Goal: Book appointment/travel/reservation

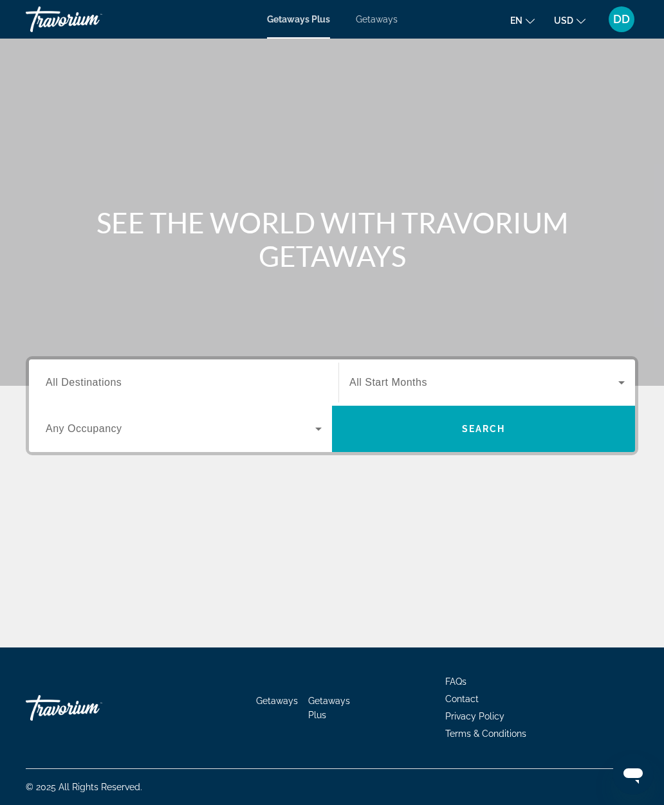
click at [470, 371] on div "Search widget" at bounding box center [486, 383] width 275 height 36
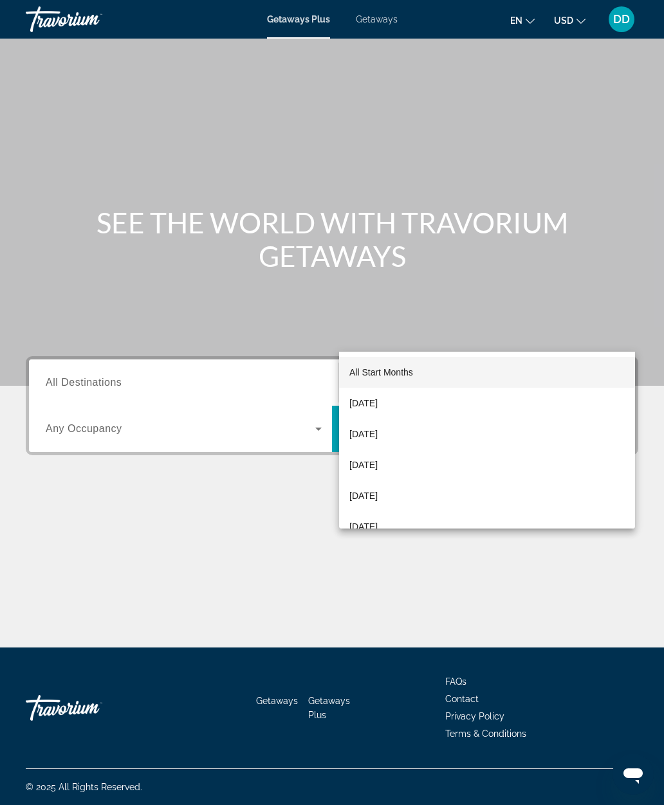
scroll to position [51, 0]
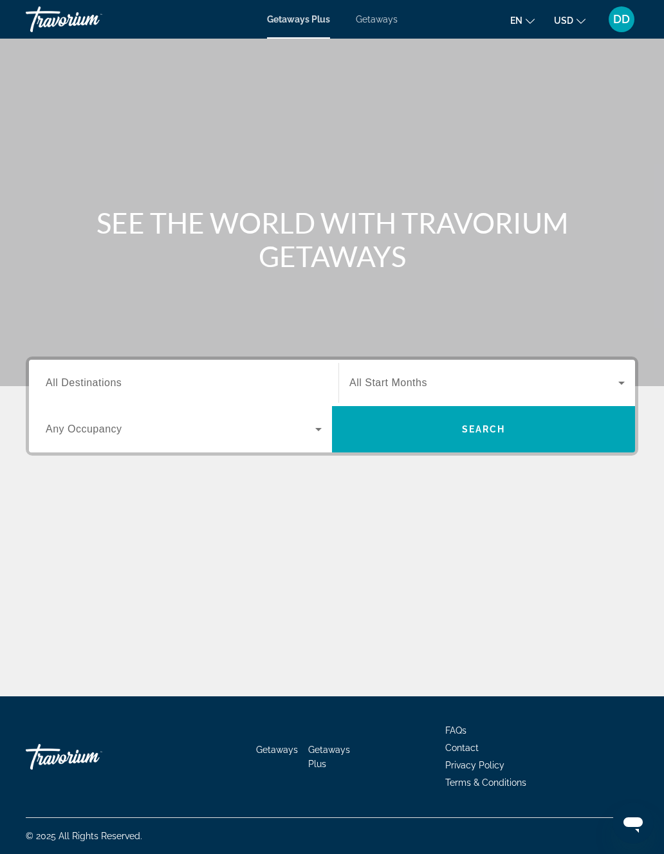
click at [163, 380] on input "Destination All Destinations" at bounding box center [184, 383] width 276 height 15
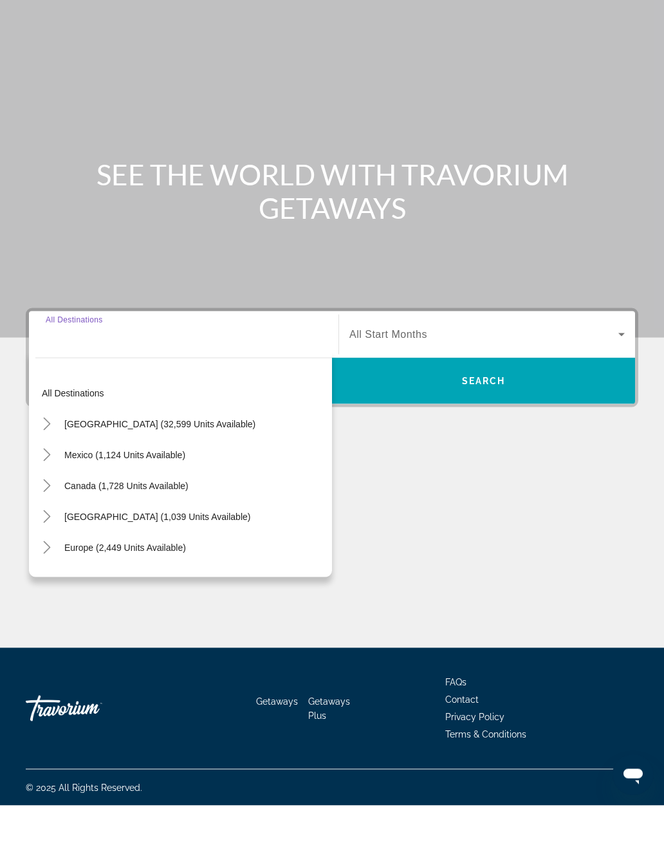
scroll to position [32, 0]
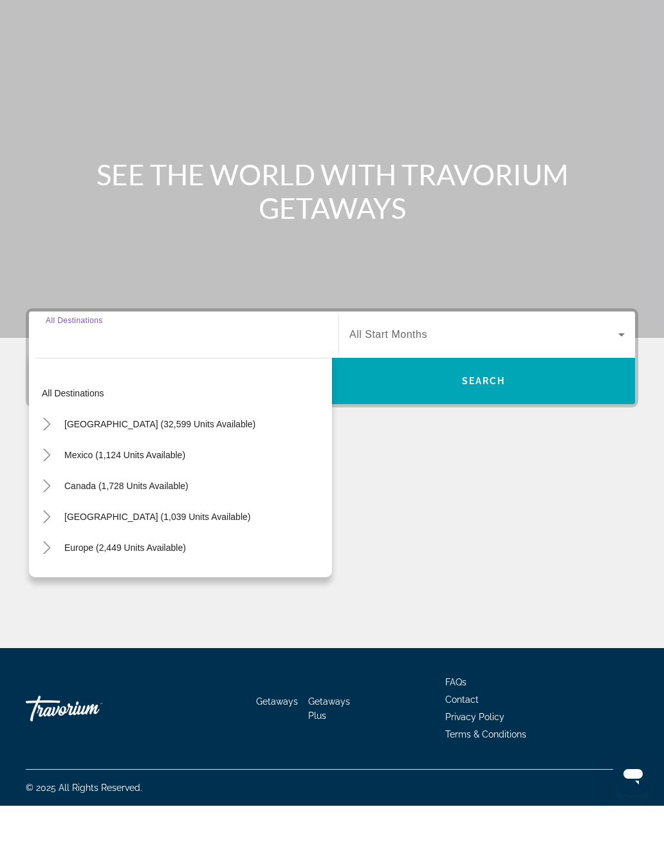
click at [55, 461] on mat-icon "Toggle United States (32,599 units available)" at bounding box center [46, 472] width 23 height 23
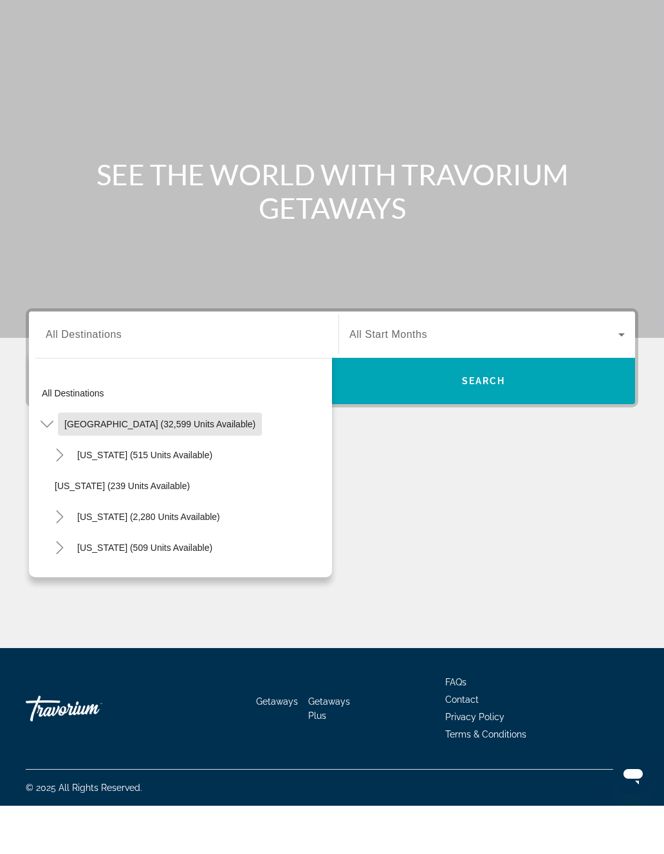
click at [179, 457] on span "Search widget" at bounding box center [160, 472] width 204 height 31
type input "**********"
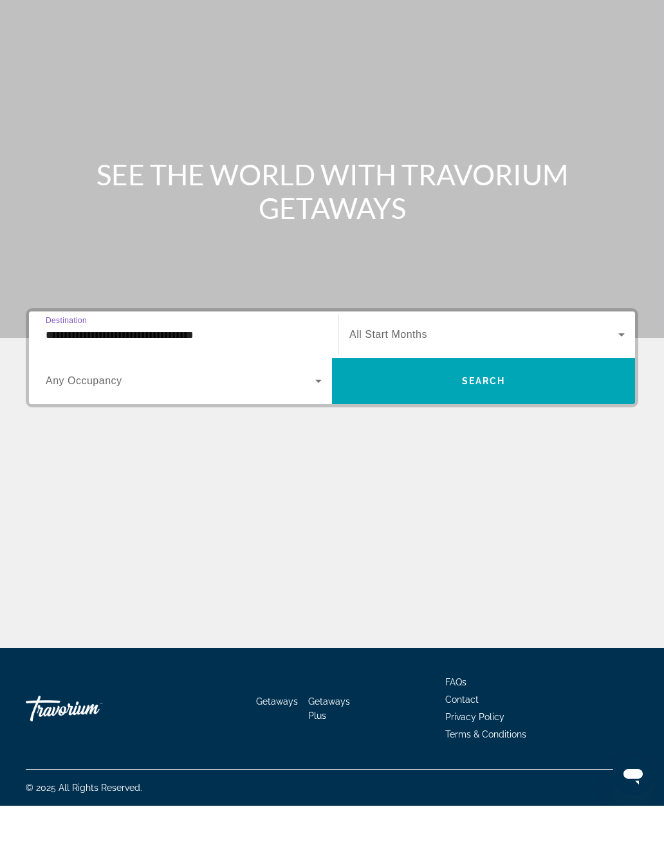
click at [306, 421] on span "Search widget" at bounding box center [181, 428] width 270 height 15
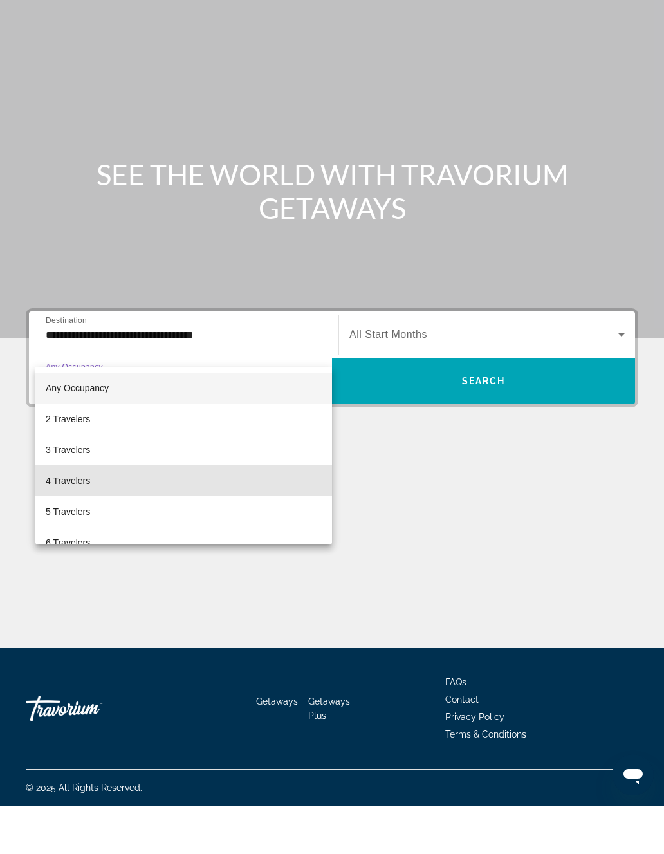
click at [115, 513] on mat-option "4 Travelers" at bounding box center [183, 528] width 297 height 31
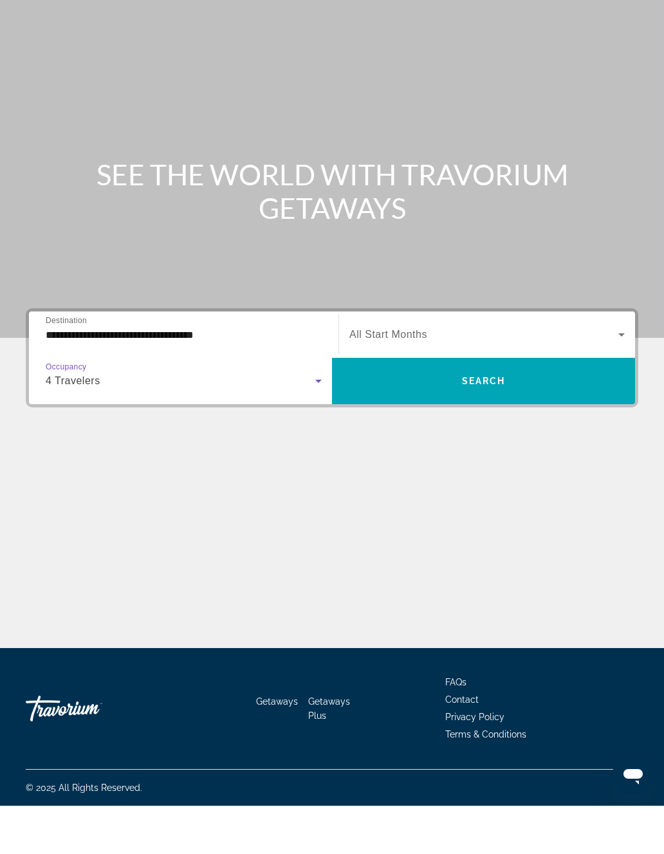
click at [434, 414] on span "Search widget" at bounding box center [483, 429] width 303 height 31
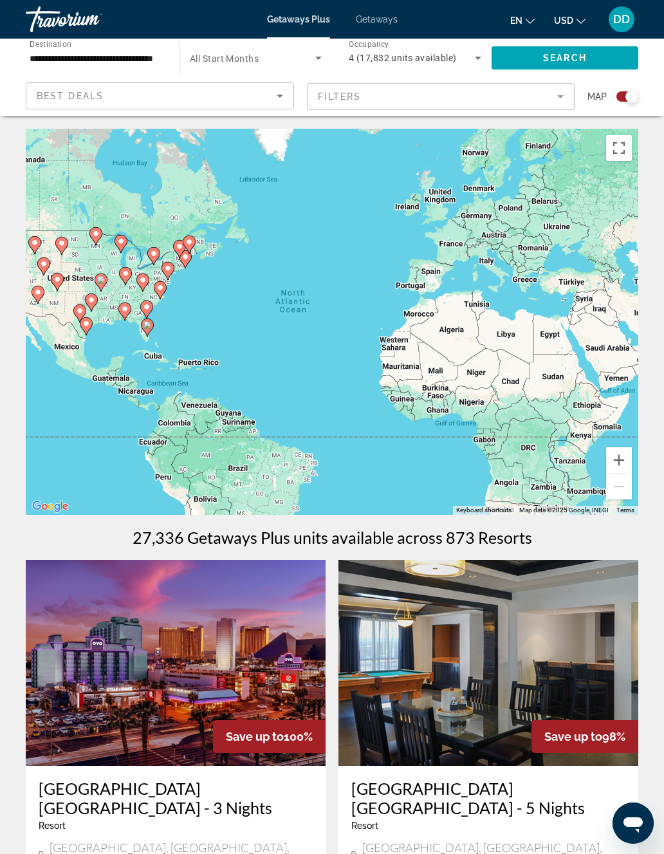
click at [326, 48] on div "Start Month All Start Months" at bounding box center [255, 58] width 152 height 36
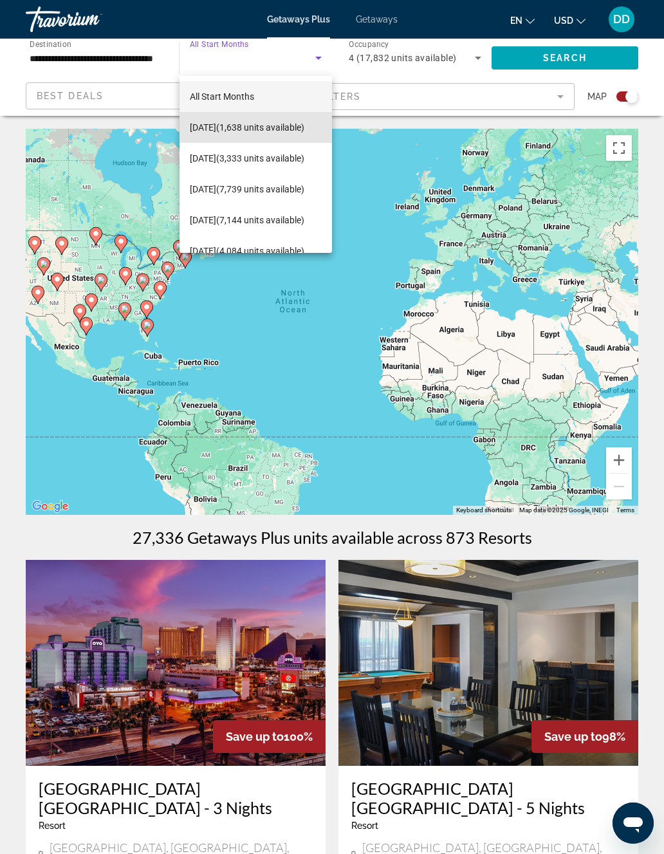
click at [286, 122] on span "[DATE] (1,638 units available)" at bounding box center [247, 127] width 115 height 15
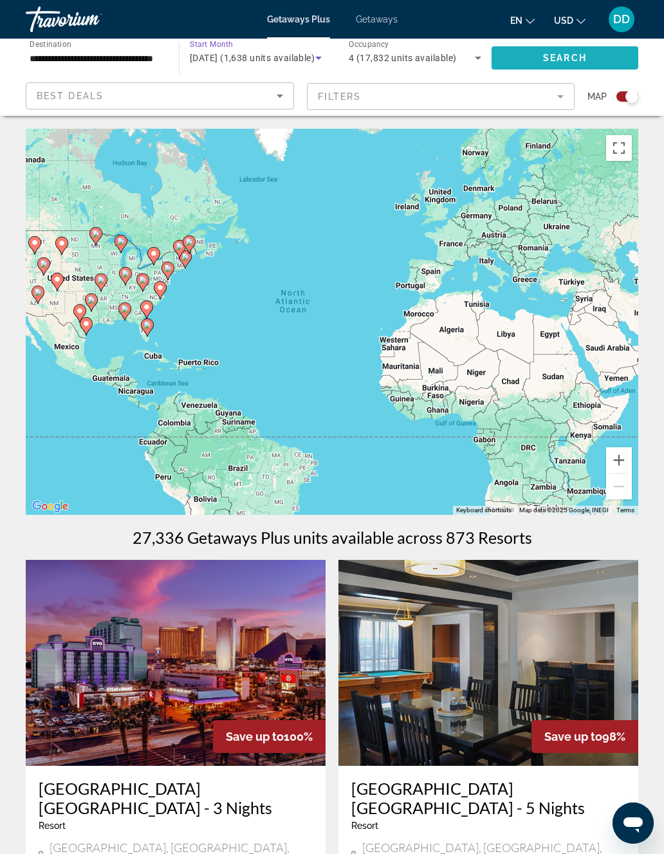
click at [559, 54] on span "Search" at bounding box center [565, 58] width 44 height 10
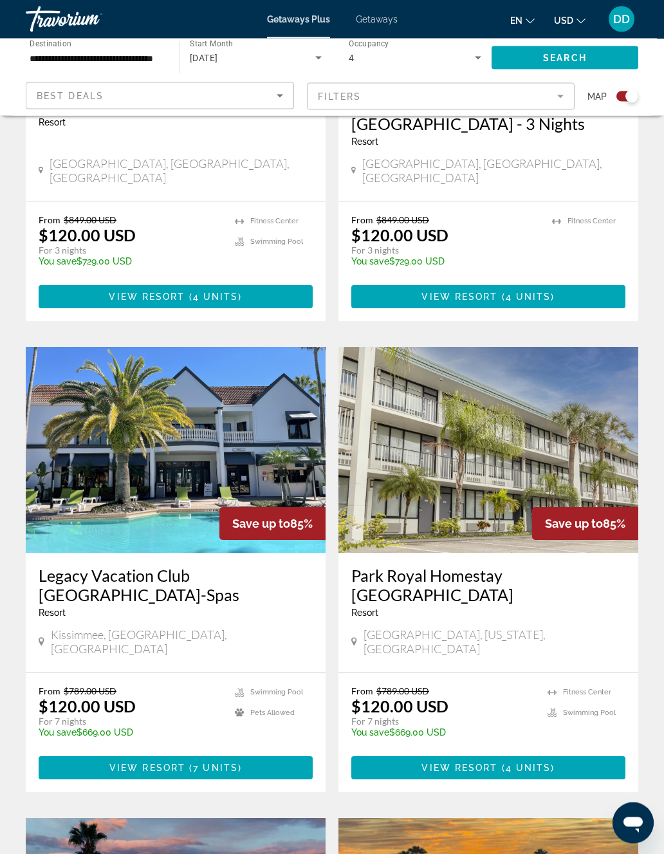
scroll to position [1664, 0]
click at [245, 399] on img "Main content" at bounding box center [176, 450] width 300 height 206
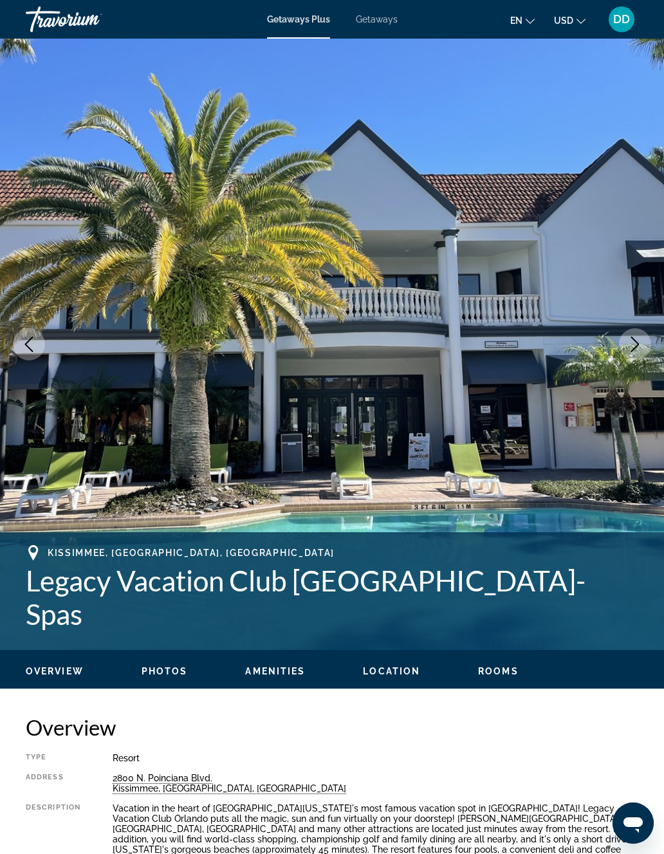
click at [634, 348] on icon "Next image" at bounding box center [635, 343] width 8 height 15
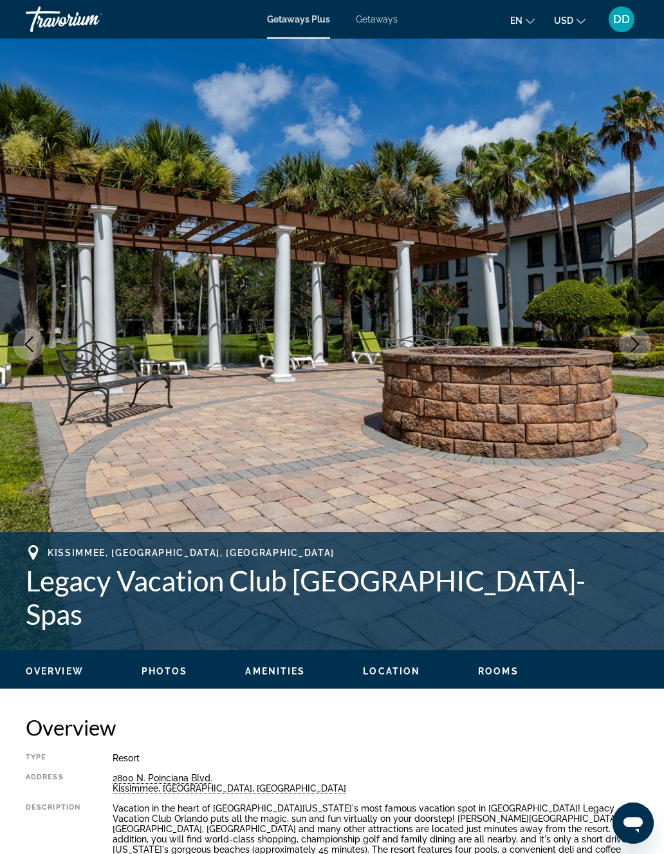
click at [638, 353] on button "Next image" at bounding box center [635, 344] width 32 height 32
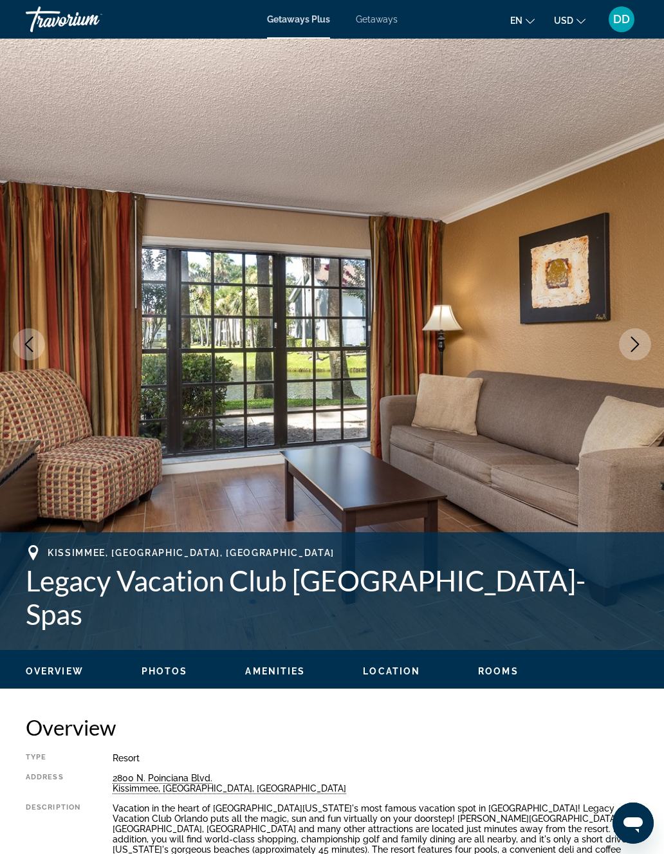
click at [632, 358] on button "Next image" at bounding box center [635, 344] width 32 height 32
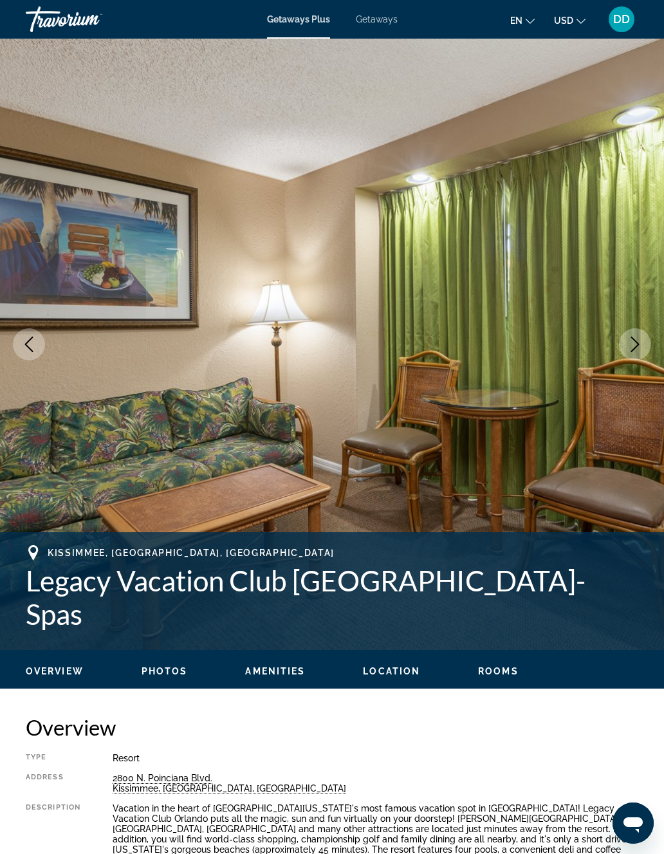
click at [630, 356] on button "Next image" at bounding box center [635, 344] width 32 height 32
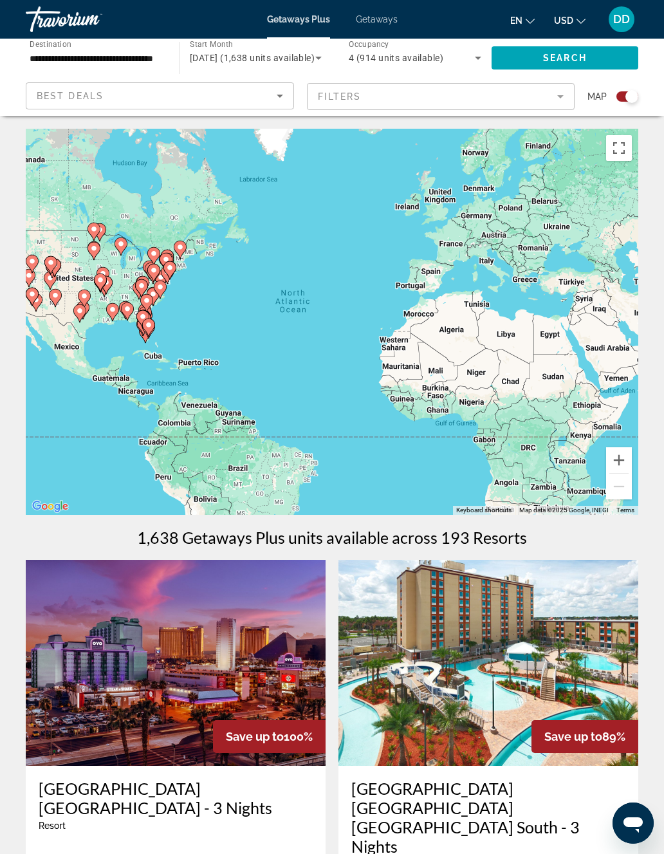
click at [317, 60] on icon "Search widget" at bounding box center [318, 57] width 15 height 15
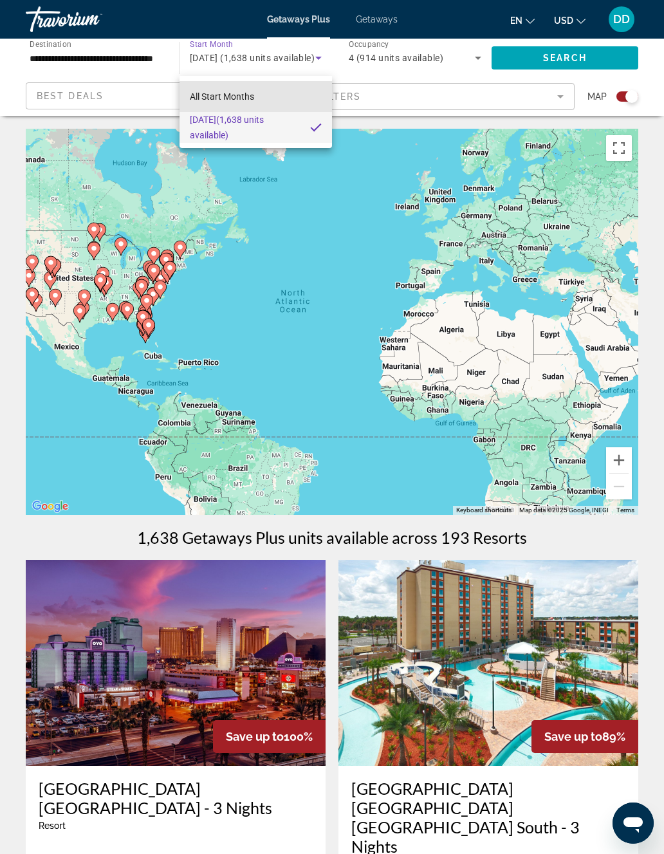
click at [293, 92] on mat-option "All Start Months" at bounding box center [255, 96] width 152 height 31
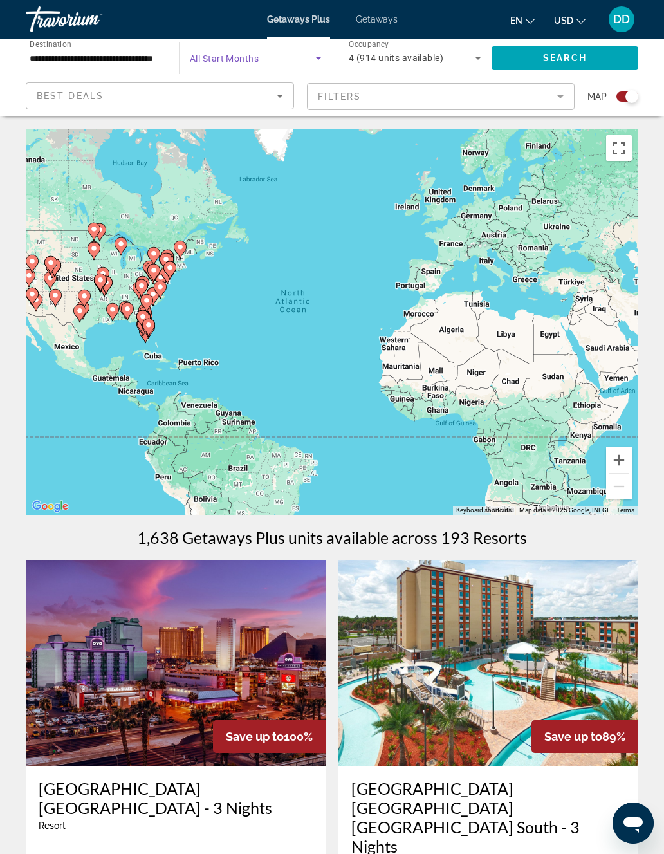
click at [317, 47] on div "Search widget" at bounding box center [256, 58] width 132 height 36
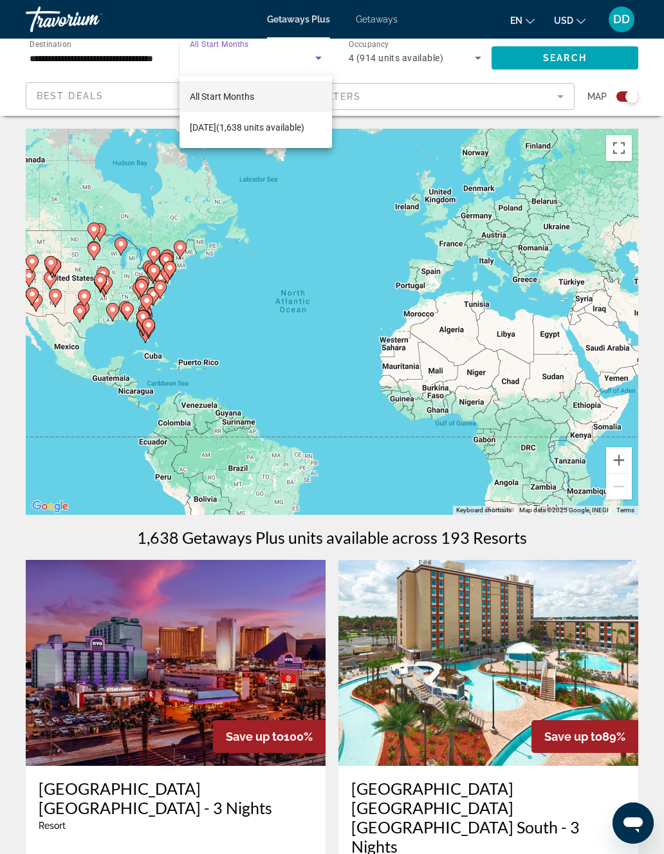
click at [574, 54] on div at bounding box center [332, 427] width 664 height 854
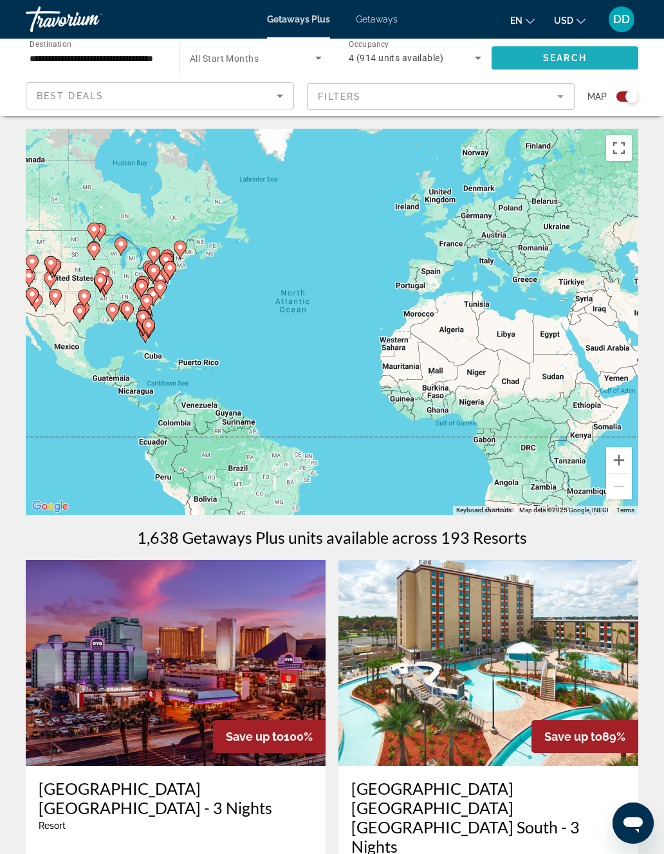
click at [533, 60] on span "Search widget" at bounding box center [564, 57] width 147 height 31
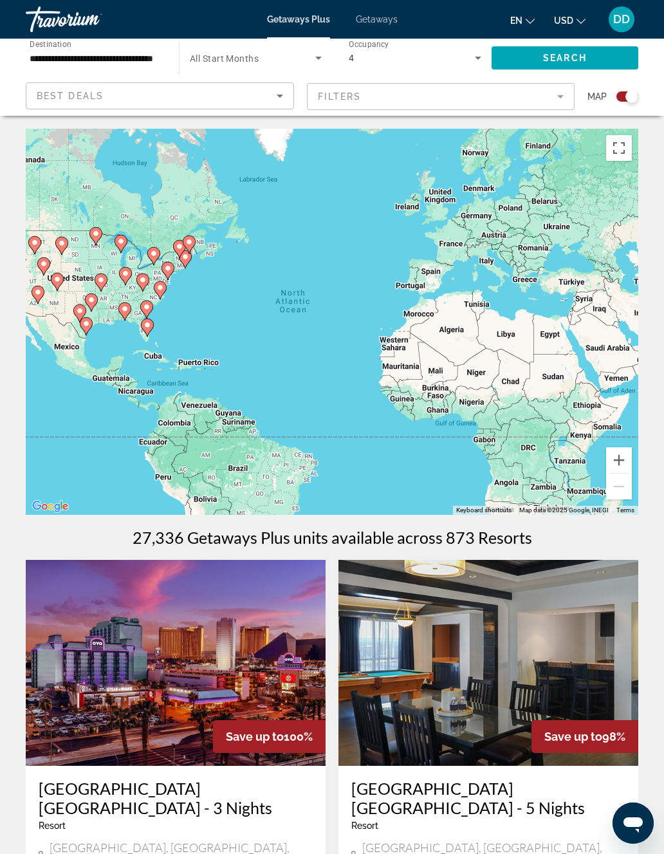
click at [313, 52] on icon "Search widget" at bounding box center [318, 57] width 15 height 15
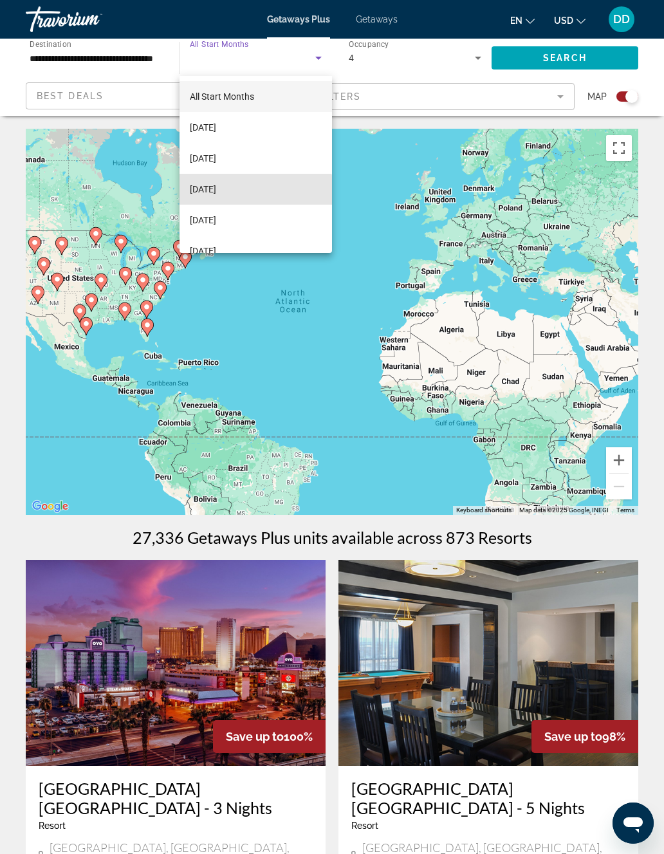
click at [216, 194] on span "[DATE]" at bounding box center [203, 188] width 26 height 15
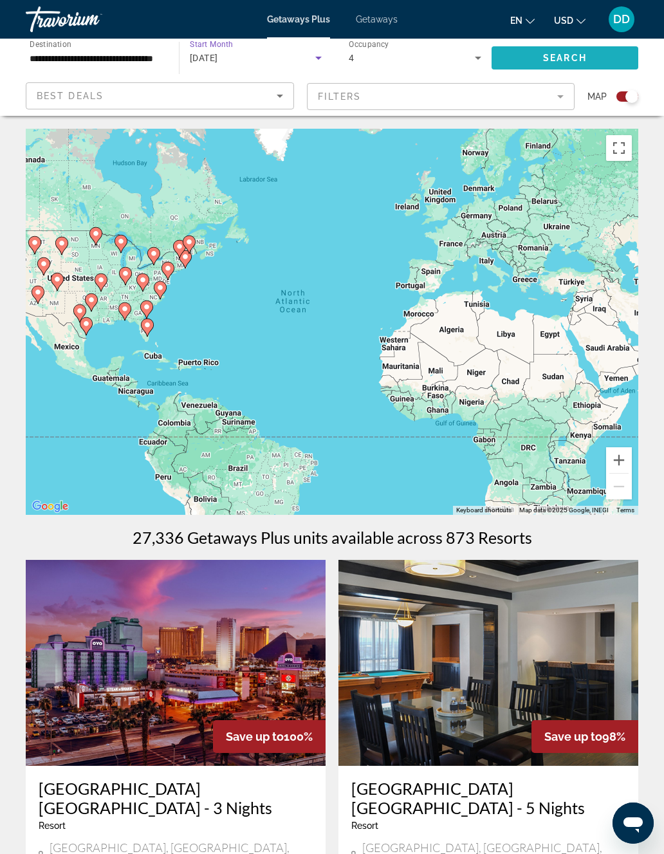
click at [562, 56] on span "Search" at bounding box center [565, 58] width 44 height 10
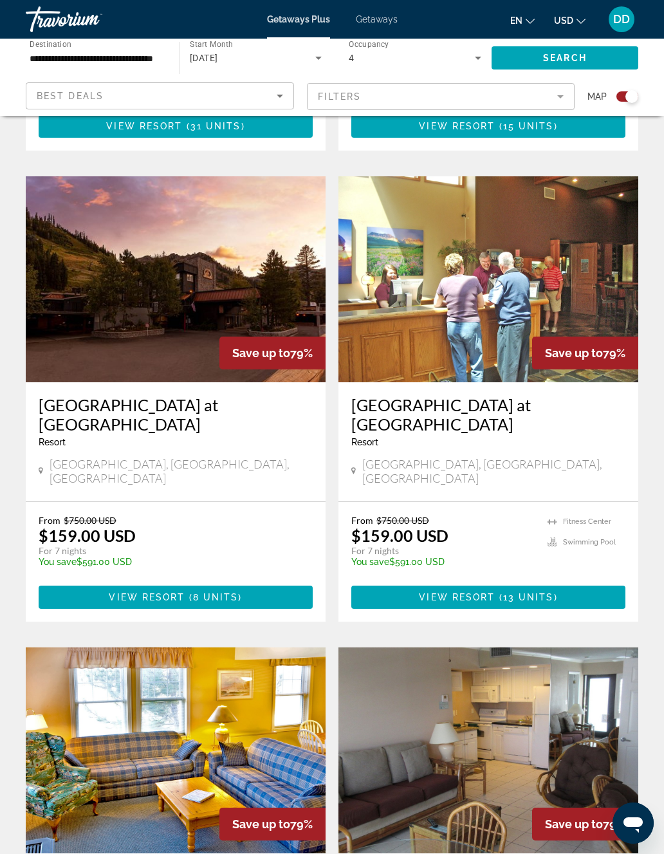
scroll to position [2235, 0]
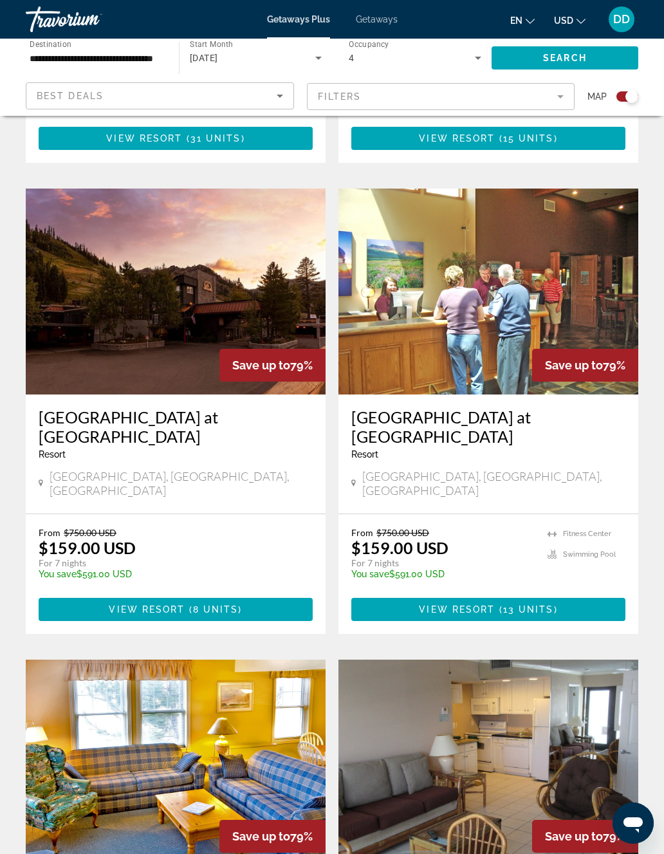
click at [233, 243] on img "Main content" at bounding box center [176, 291] width 300 height 206
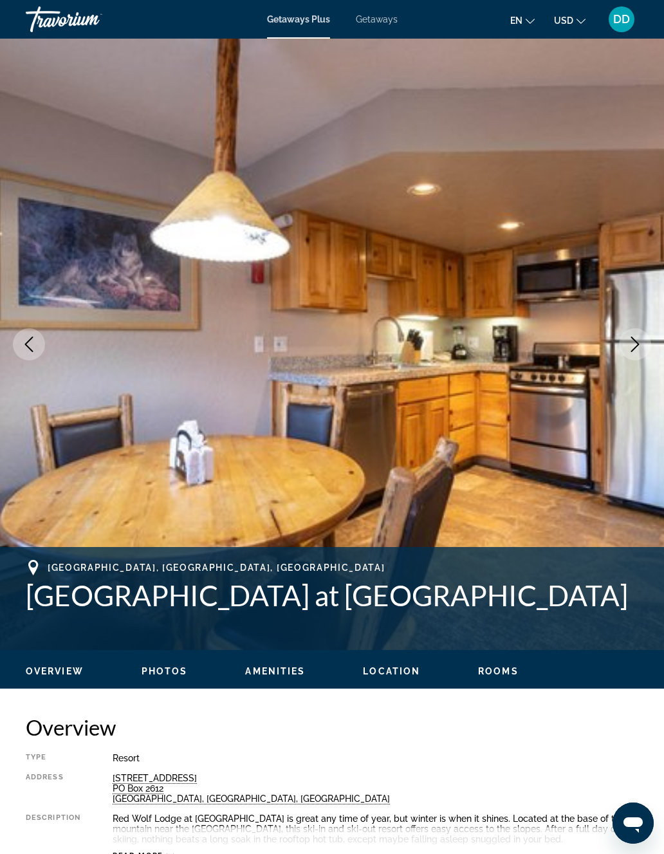
click at [634, 345] on icon "Next image" at bounding box center [634, 343] width 15 height 15
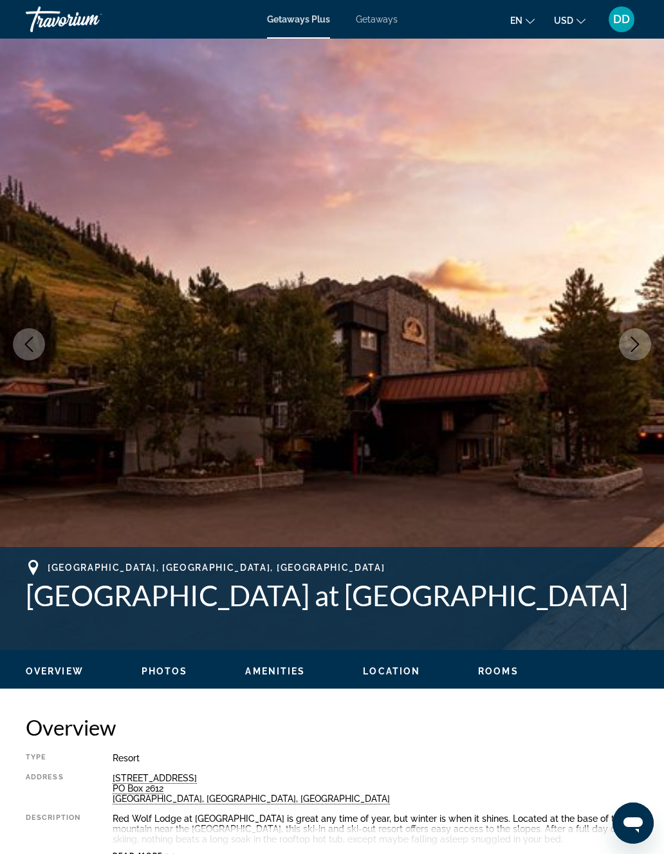
click at [626, 335] on button "Next image" at bounding box center [635, 344] width 32 height 32
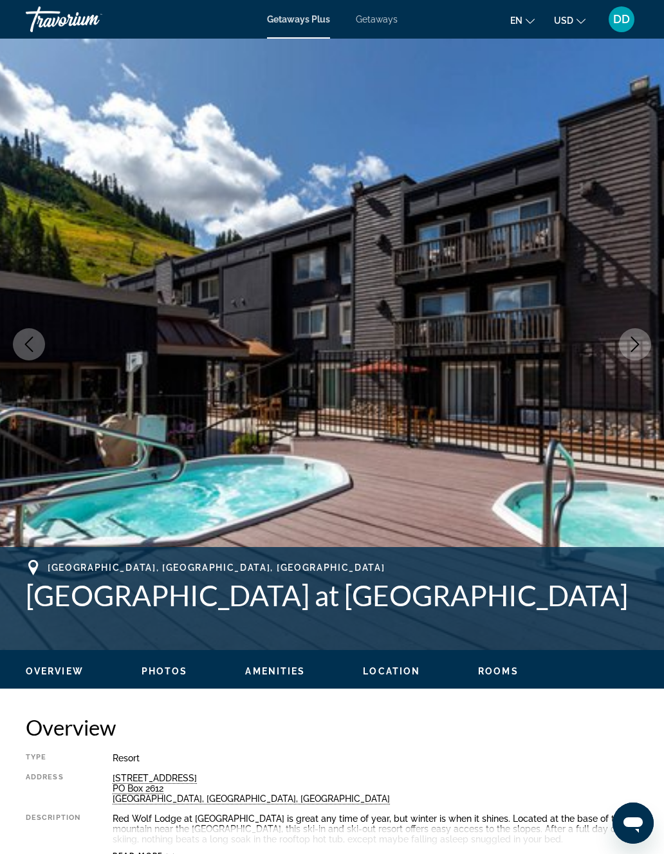
click at [618, 342] on img "Main content" at bounding box center [332, 344] width 664 height 611
click at [617, 353] on img "Main content" at bounding box center [332, 344] width 664 height 611
click at [632, 350] on icon "Next image" at bounding box center [634, 343] width 15 height 15
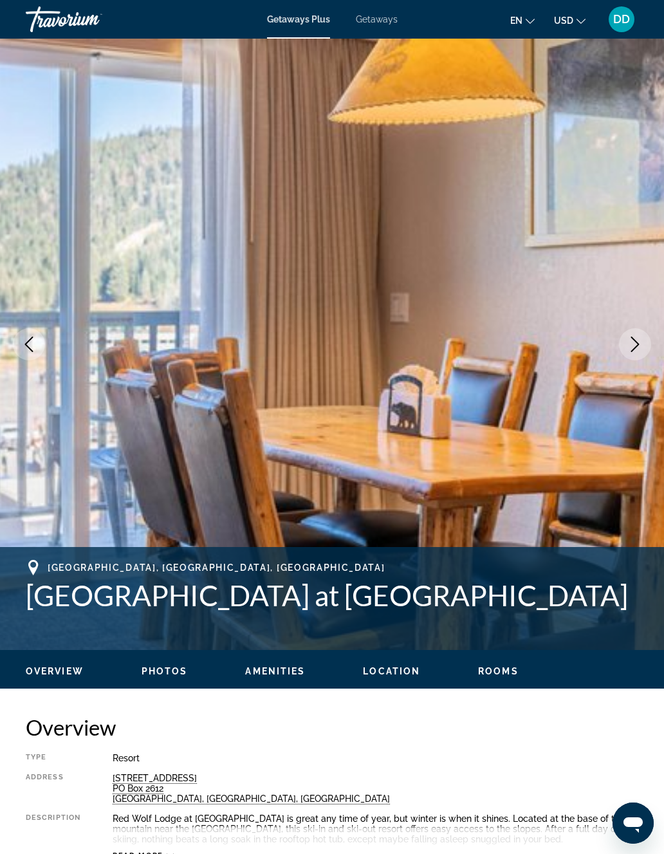
click at [629, 342] on icon "Next image" at bounding box center [634, 343] width 15 height 15
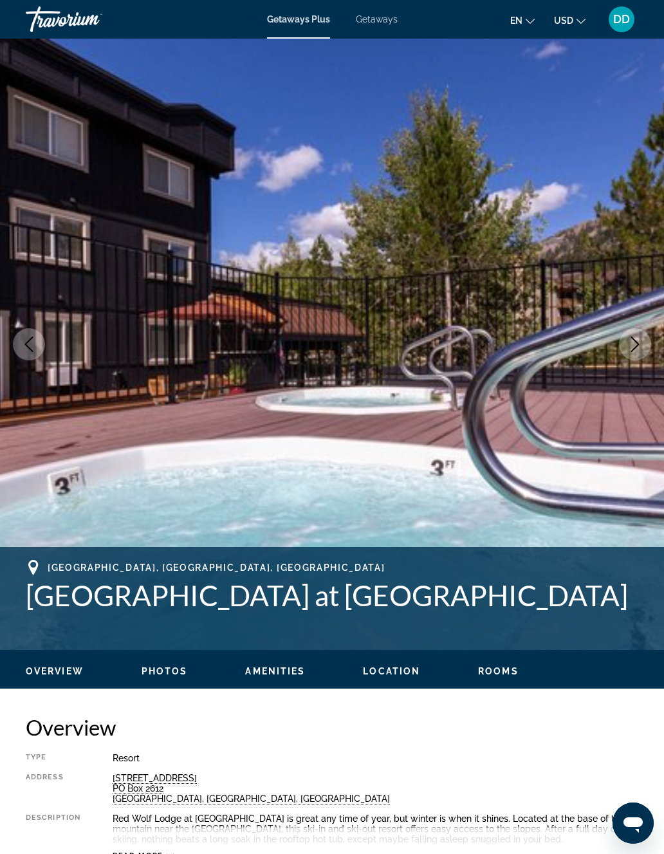
click at [632, 337] on icon "Next image" at bounding box center [635, 343] width 8 height 15
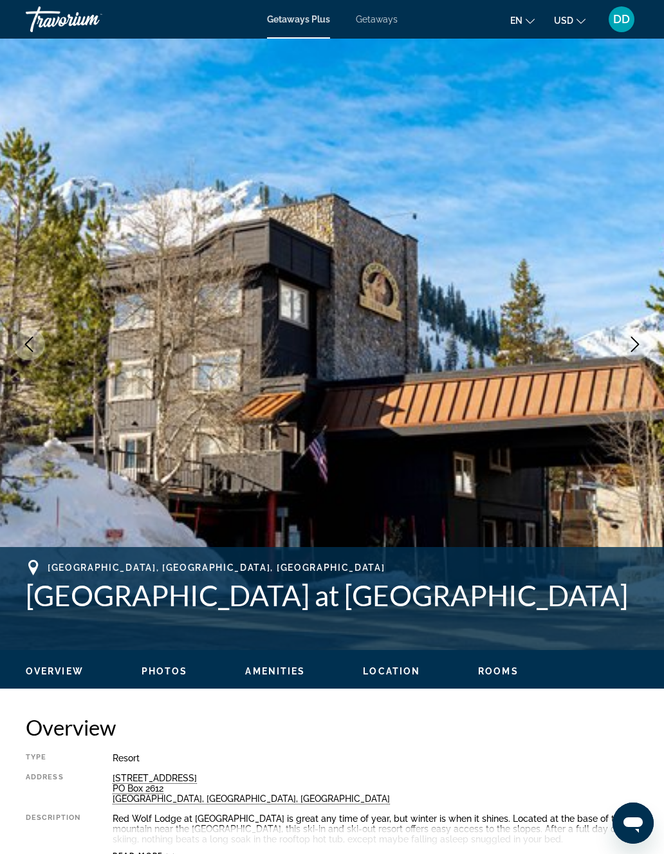
click at [631, 335] on button "Next image" at bounding box center [635, 344] width 32 height 32
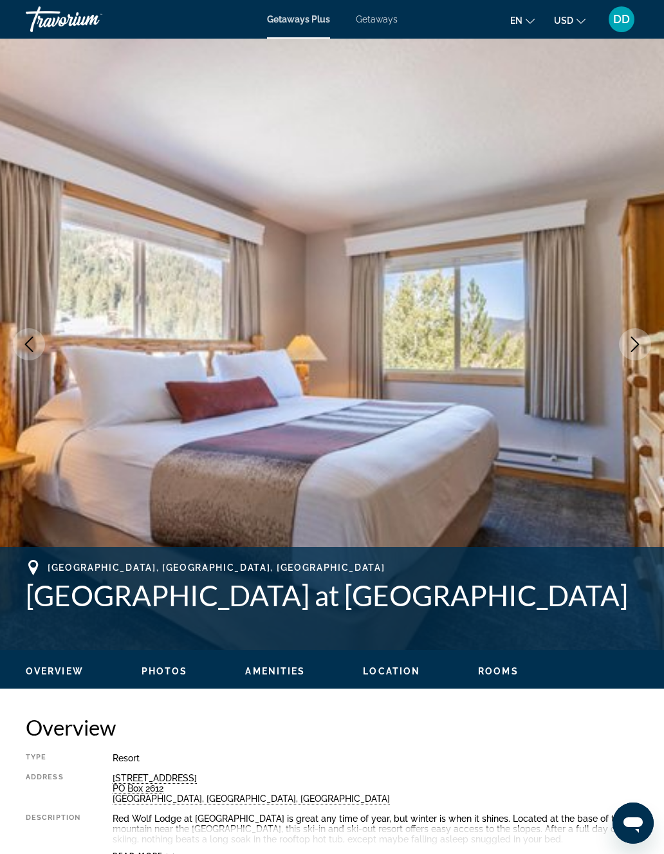
click at [633, 332] on button "Next image" at bounding box center [635, 344] width 32 height 32
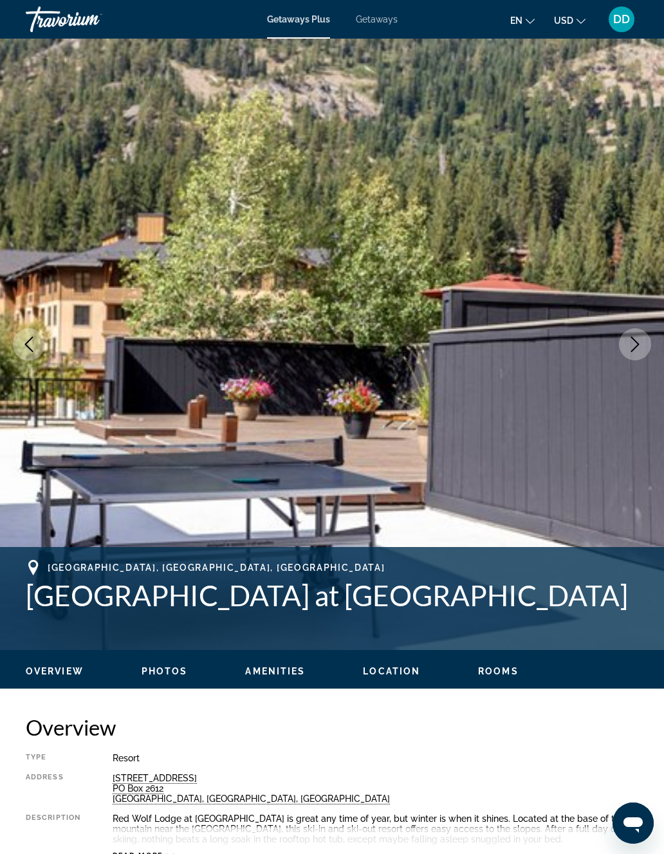
click at [633, 334] on button "Next image" at bounding box center [635, 344] width 32 height 32
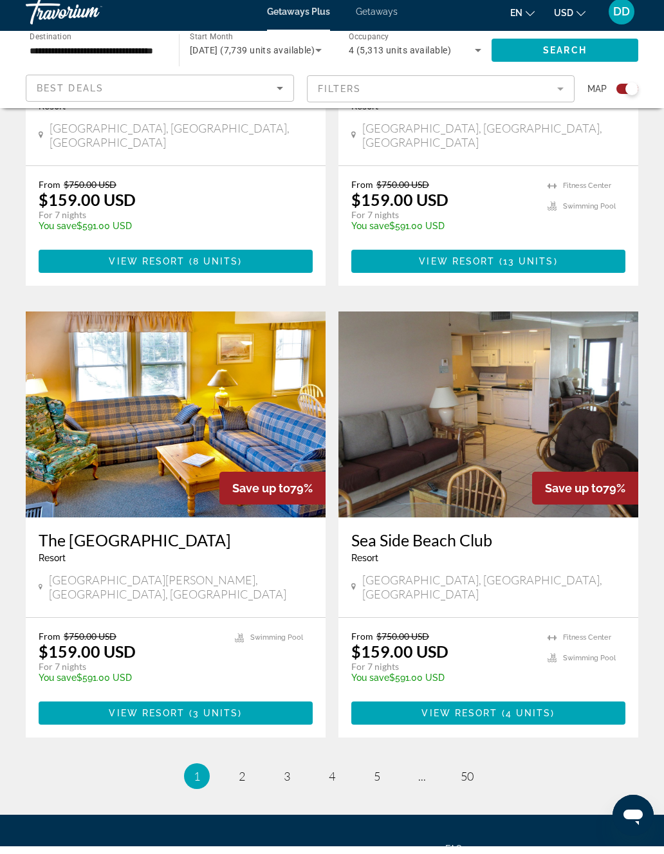
scroll to position [2576, 0]
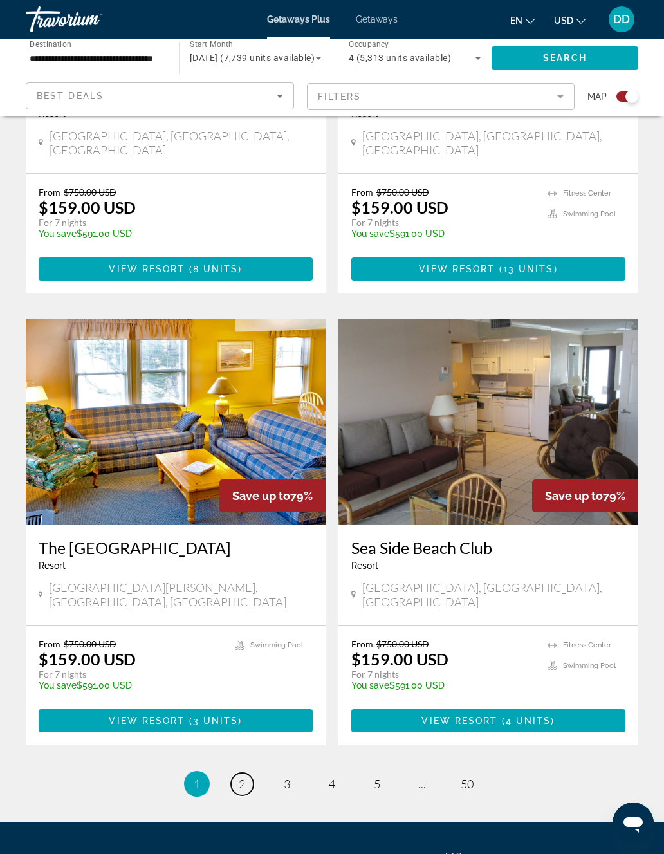
click at [251, 773] on link "page 2" at bounding box center [242, 784] width 23 height 23
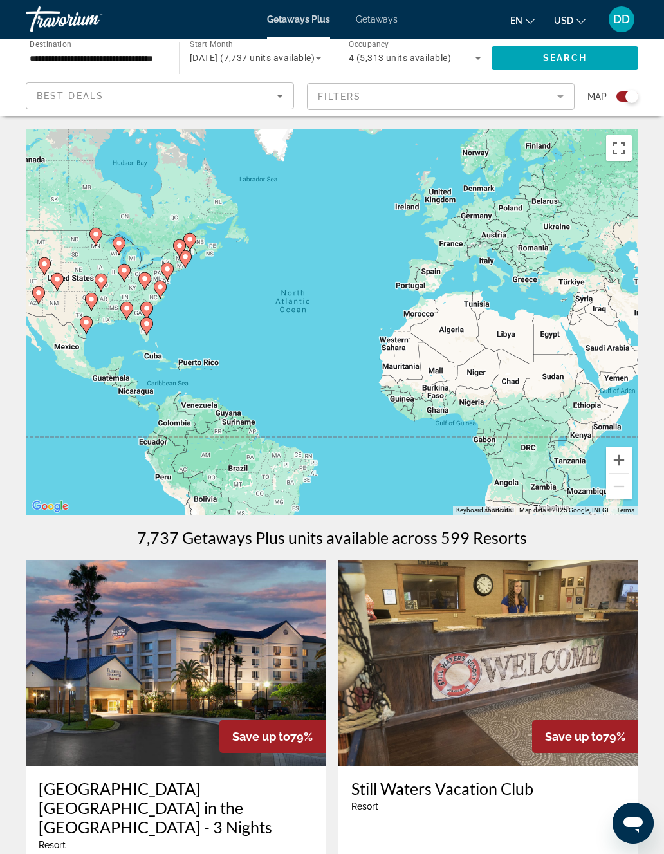
click at [309, 54] on span "[DATE] (7,737 units available)" at bounding box center [252, 58] width 125 height 10
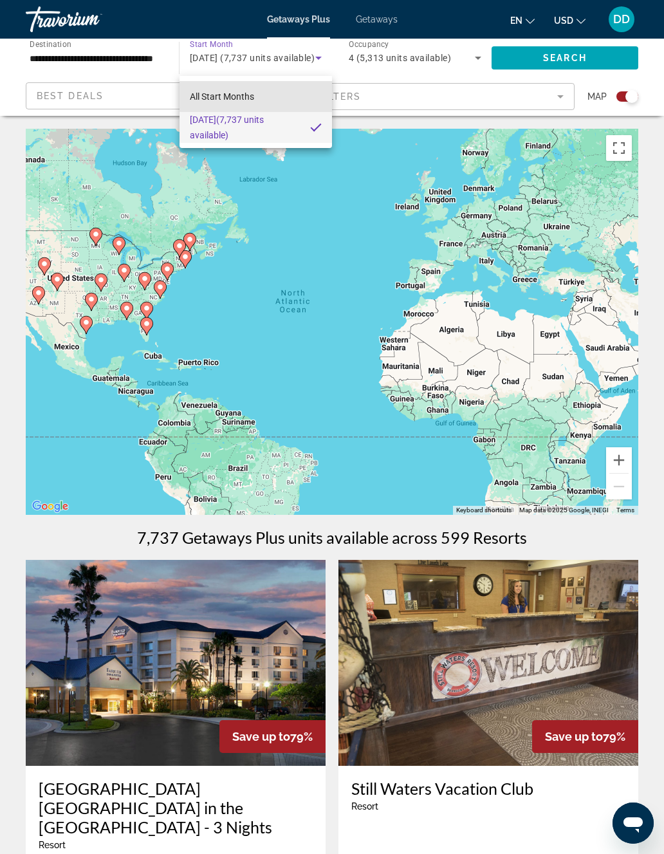
click at [285, 92] on mat-option "All Start Months" at bounding box center [255, 96] width 152 height 31
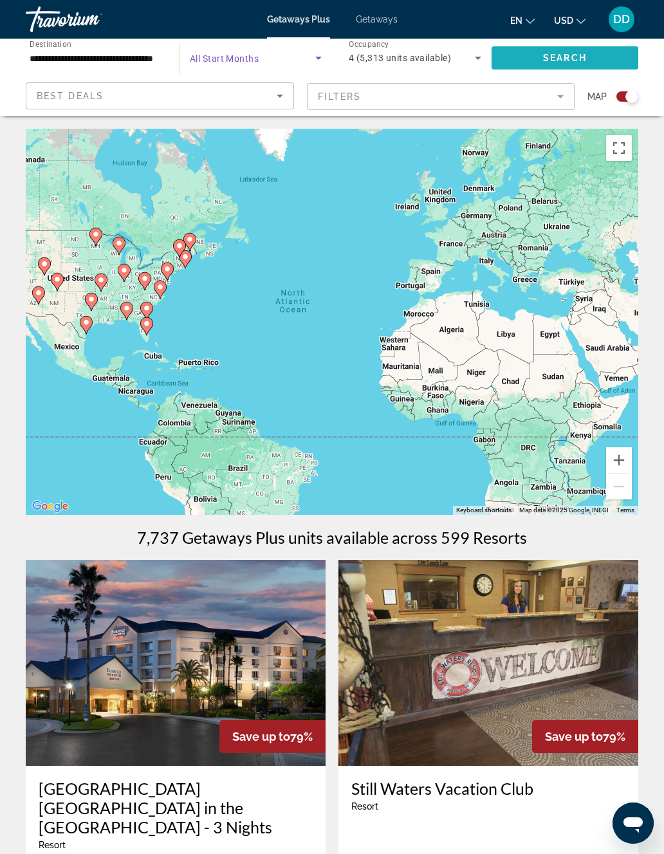
click at [549, 66] on span "Search widget" at bounding box center [564, 57] width 147 height 31
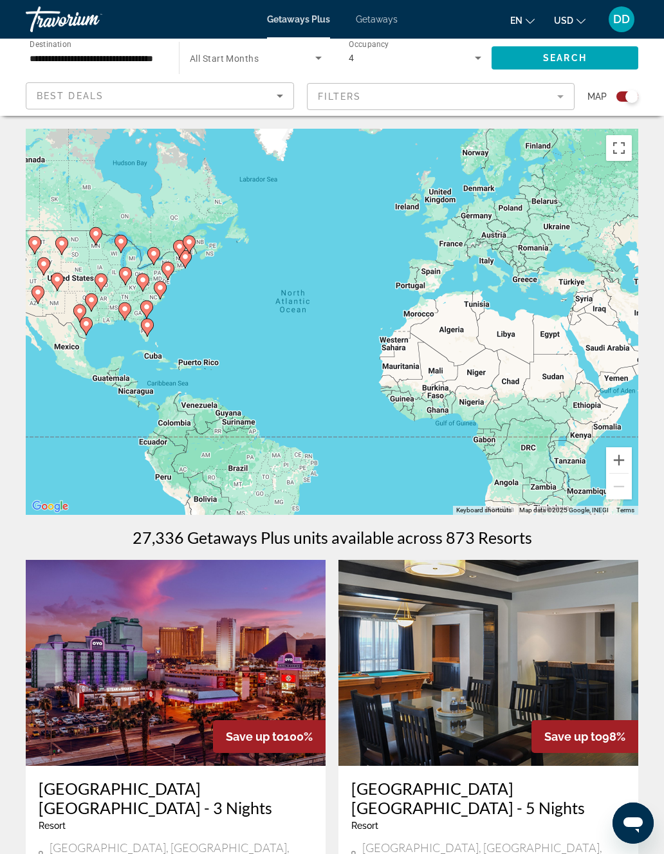
click at [309, 56] on span "Search widget" at bounding box center [252, 57] width 125 height 15
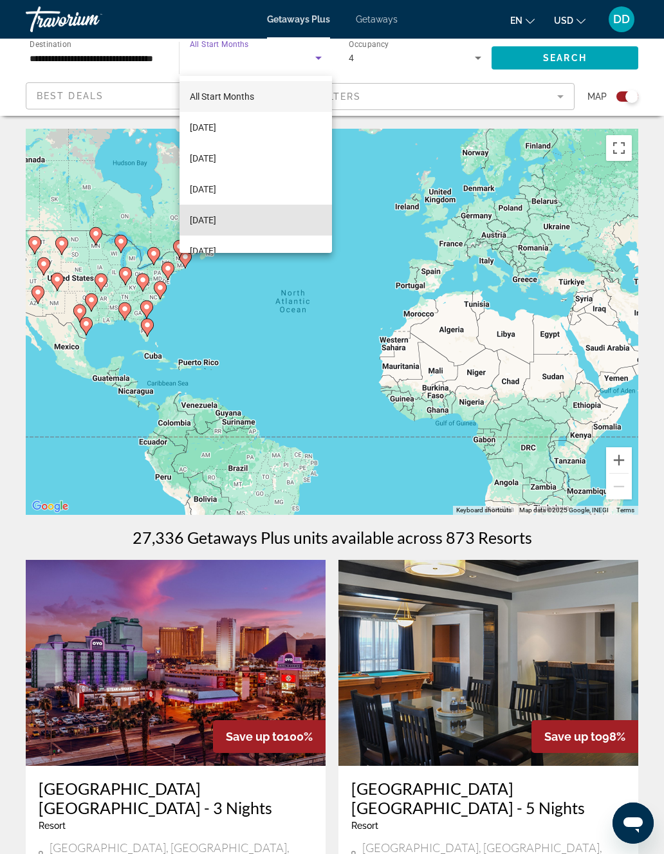
click at [216, 217] on span "[DATE]" at bounding box center [203, 219] width 26 height 15
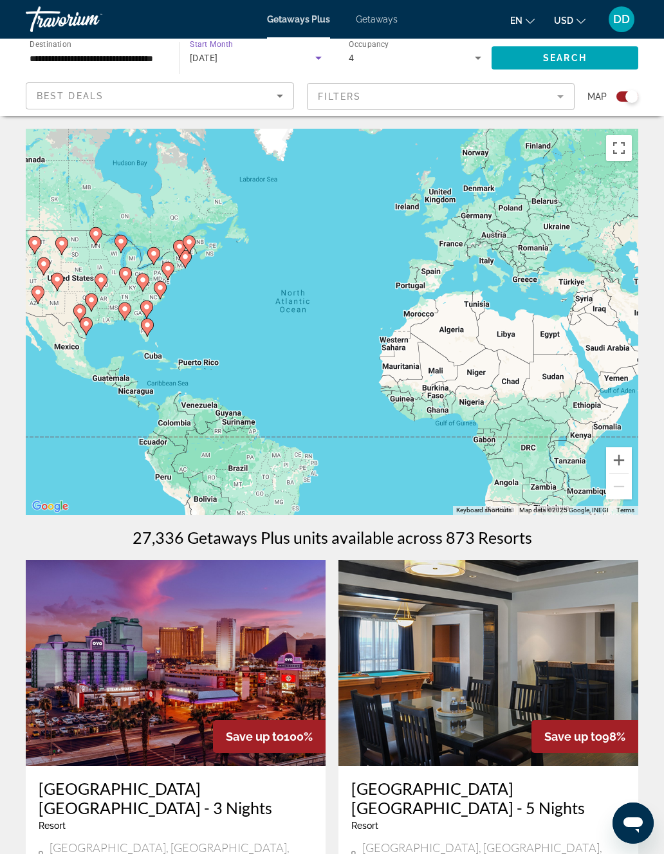
click at [582, 59] on span "Search" at bounding box center [565, 58] width 44 height 10
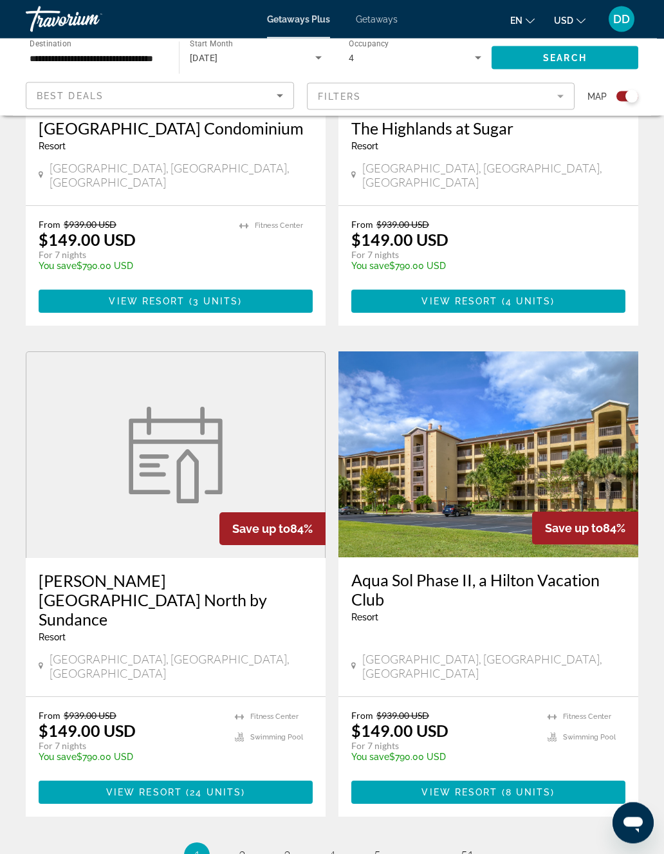
scroll to position [2526, 0]
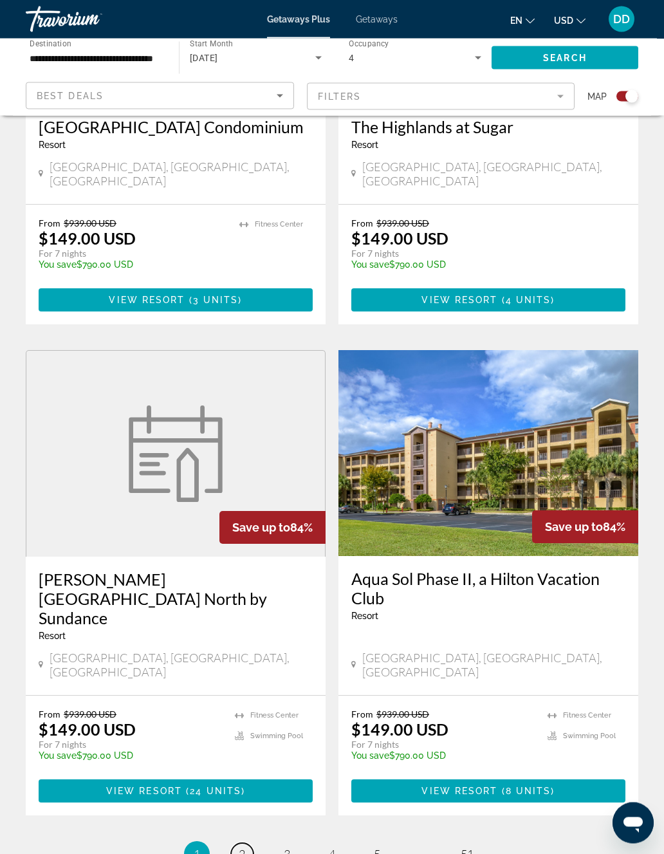
click at [245, 847] on span "2" at bounding box center [242, 854] width 6 height 14
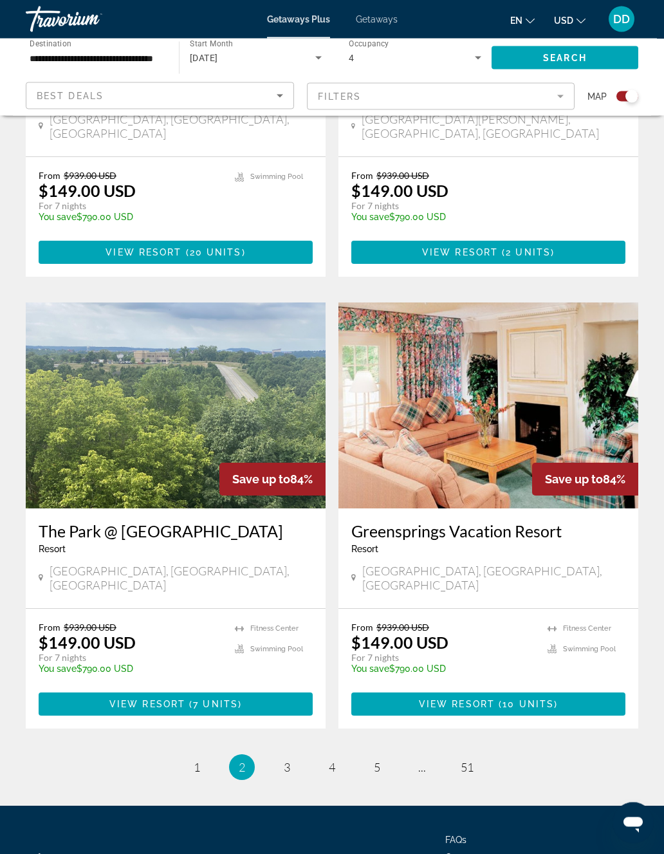
scroll to position [2556, 0]
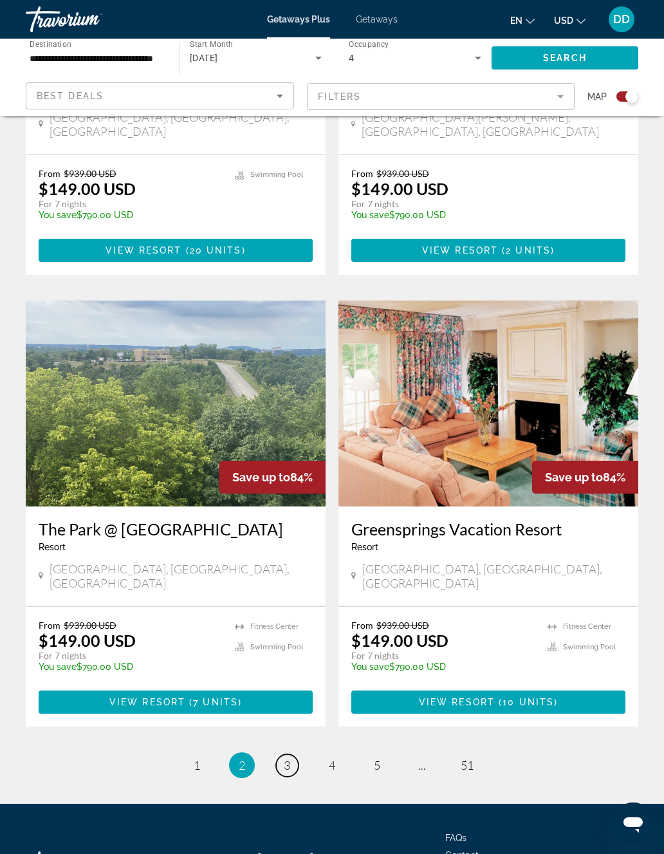
click at [291, 754] on link "page 3" at bounding box center [287, 765] width 23 height 23
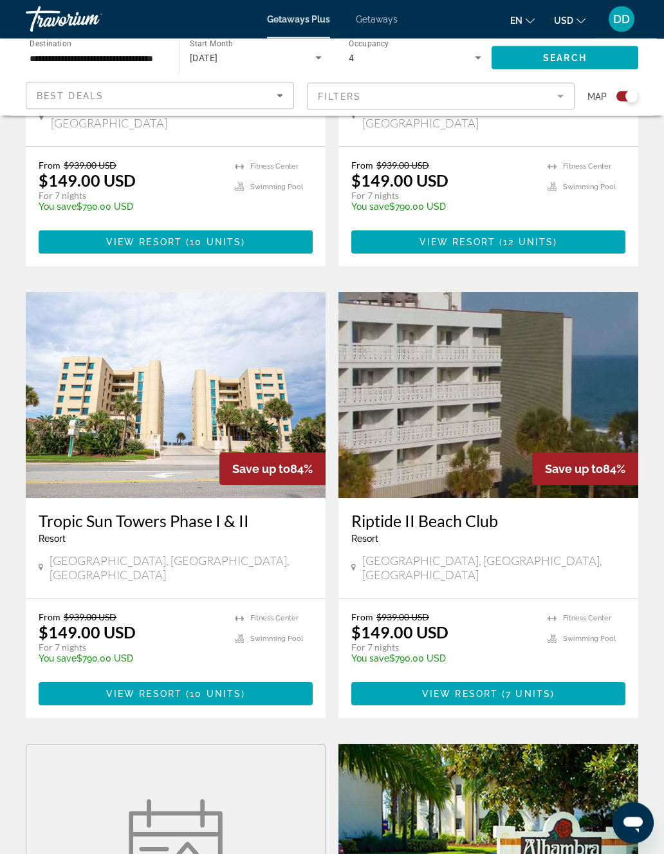
scroll to position [758, 0]
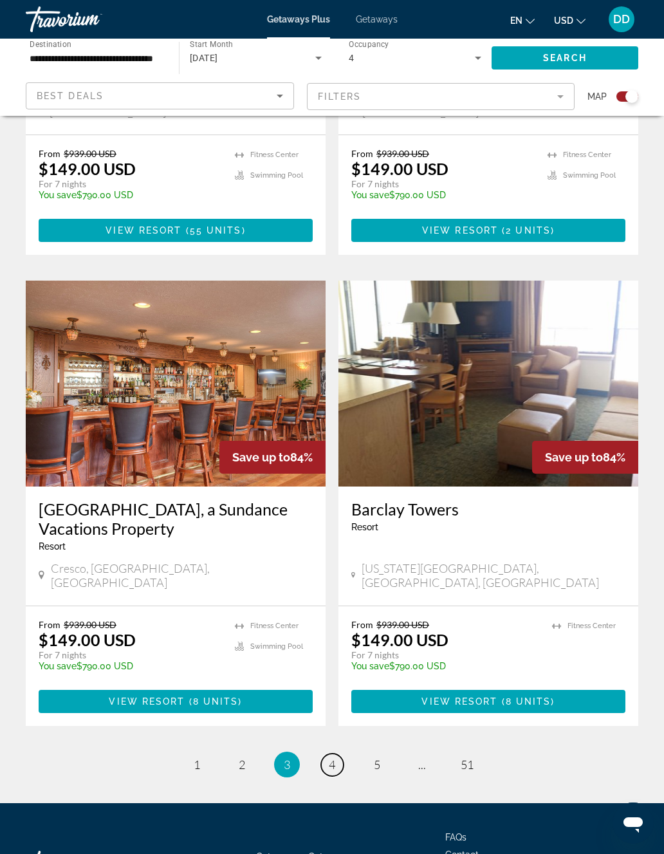
click at [331, 753] on link "page 4" at bounding box center [332, 764] width 23 height 23
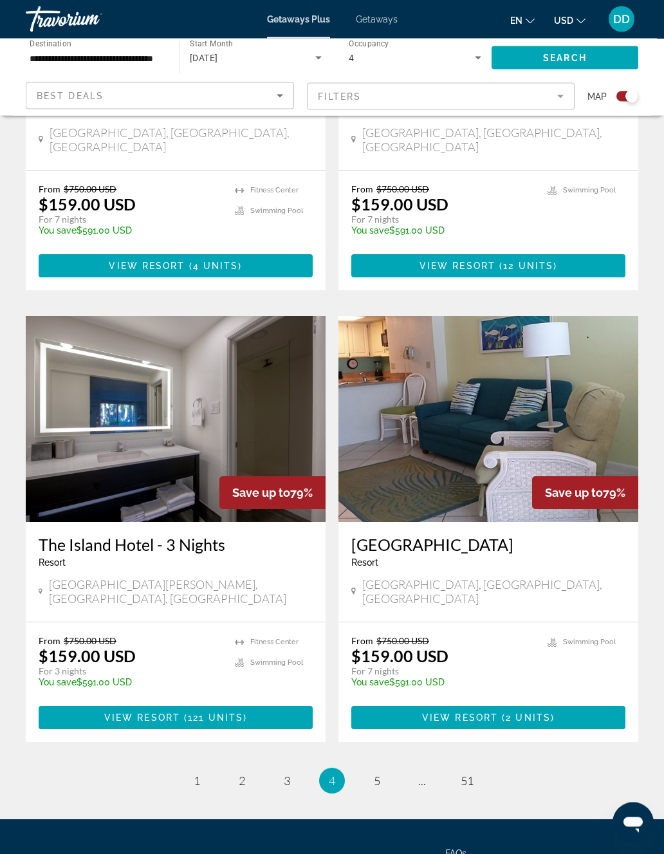
scroll to position [2580, 0]
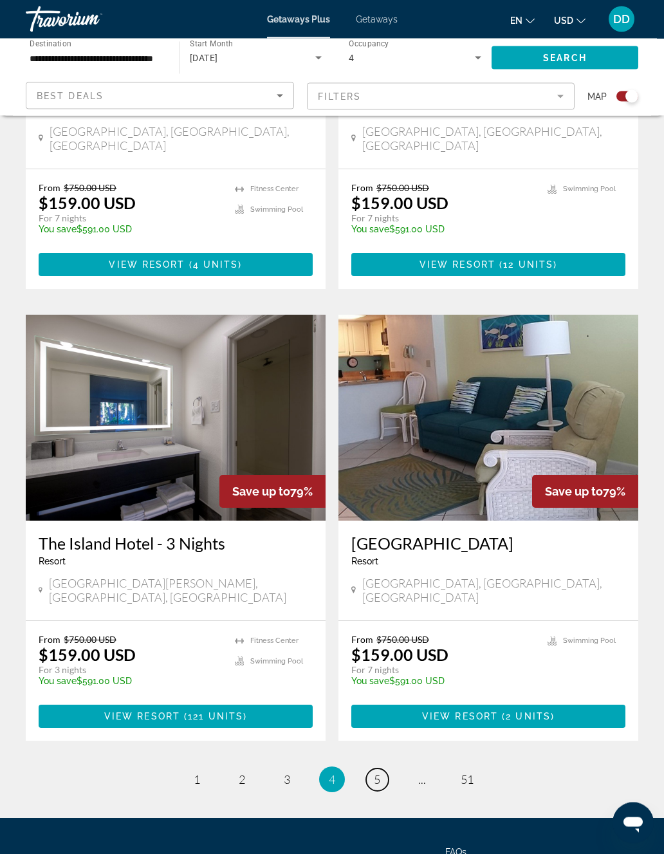
click at [367, 769] on link "page 5" at bounding box center [377, 780] width 23 height 23
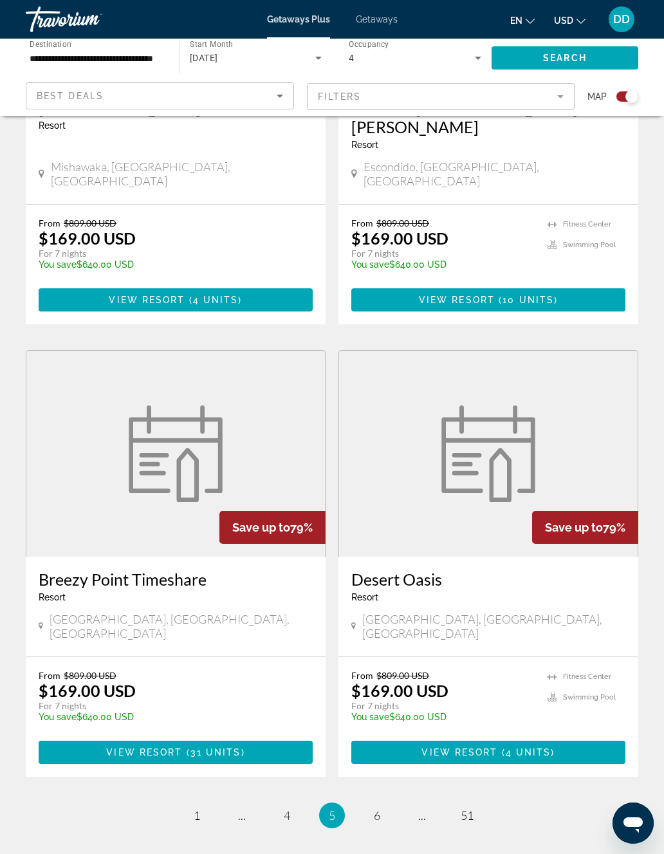
scroll to position [2638, 0]
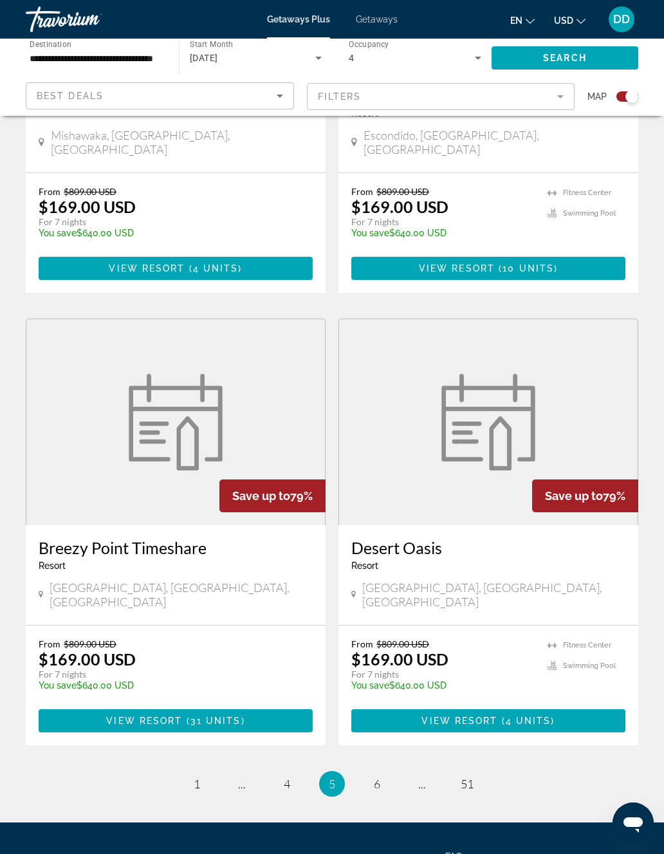
click at [327, 771] on li "You're on page 5" at bounding box center [332, 784] width 26 height 26
click at [374, 776] on span "6" at bounding box center [377, 783] width 6 height 14
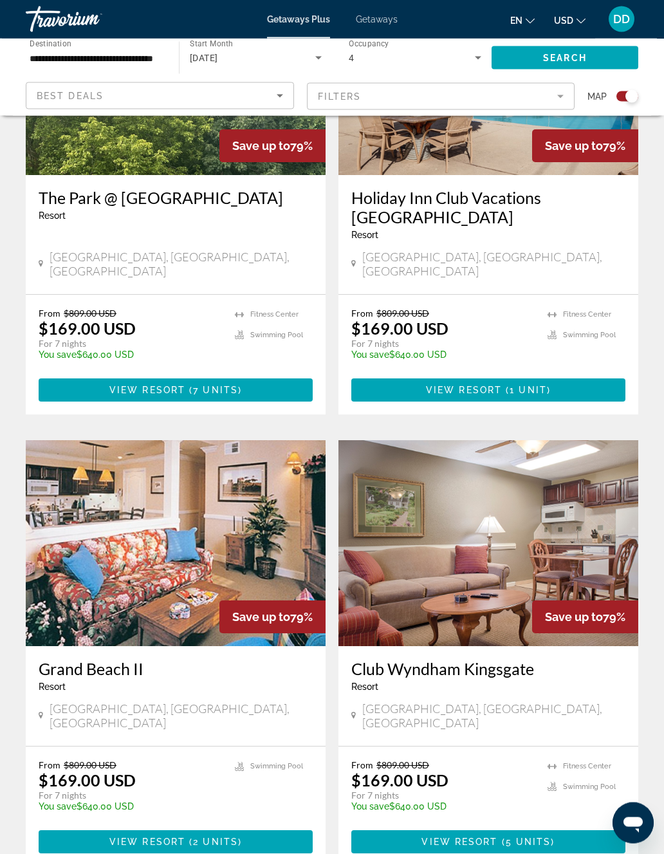
scroll to position [1533, 0]
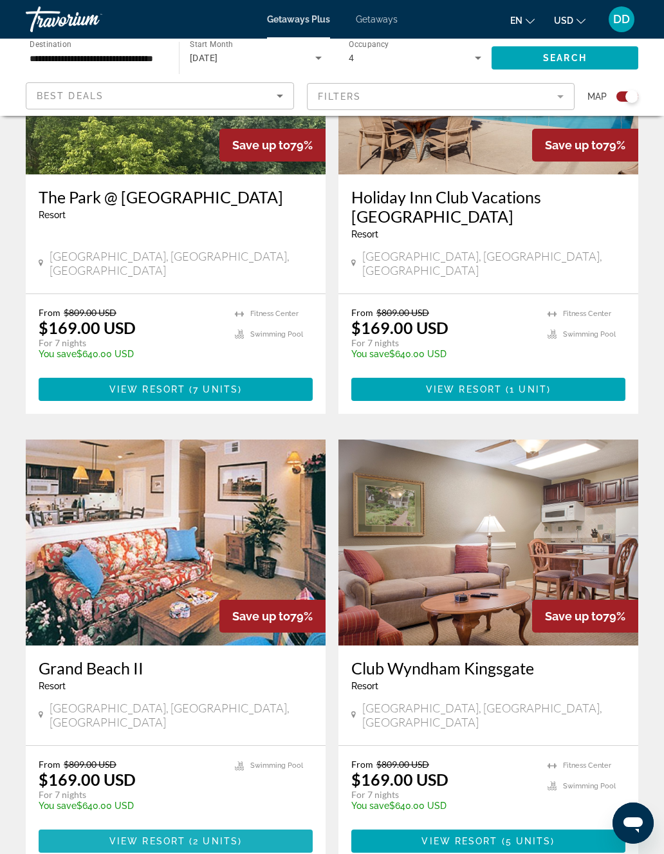
click at [126, 836] on span "View Resort" at bounding box center [147, 841] width 76 height 10
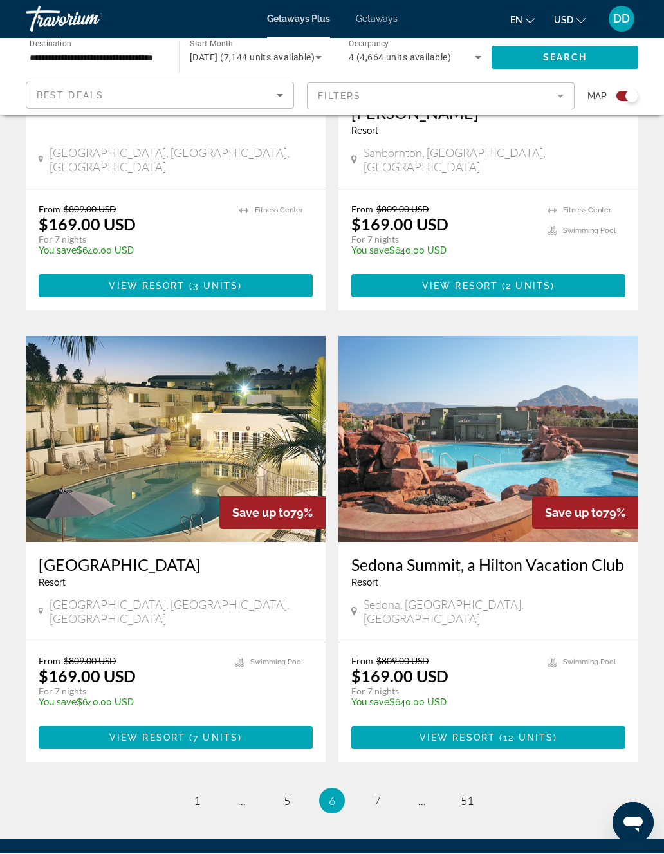
scroll to position [2576, 0]
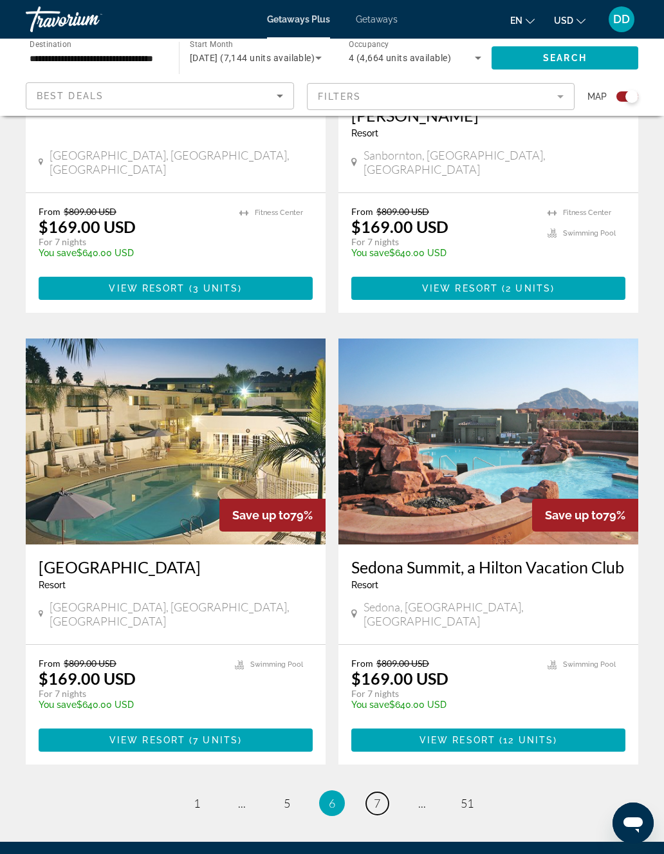
click at [372, 792] on link "page 7" at bounding box center [377, 803] width 23 height 23
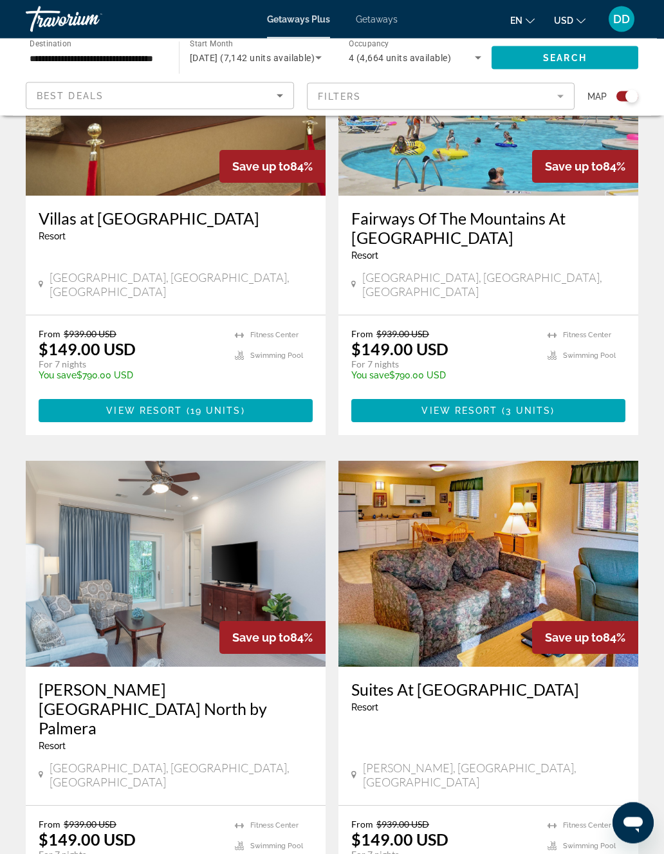
scroll to position [1925, 0]
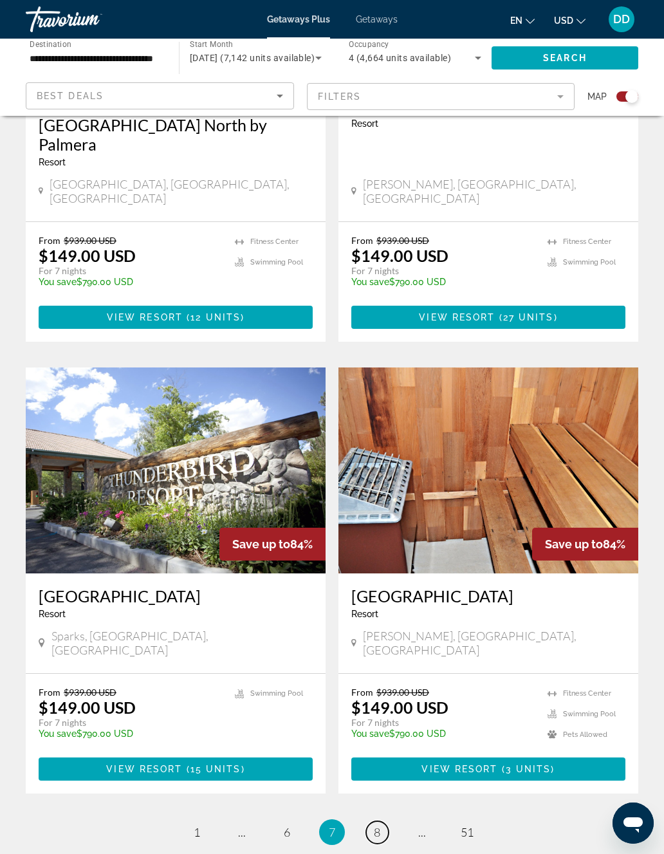
click at [386, 821] on link "page 8" at bounding box center [377, 832] width 23 height 23
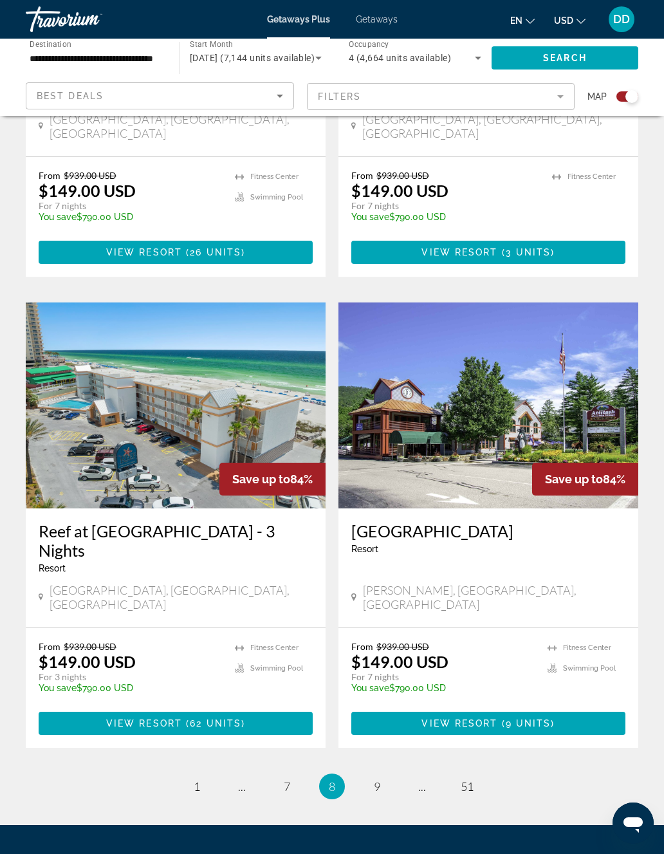
scroll to position [2595, 0]
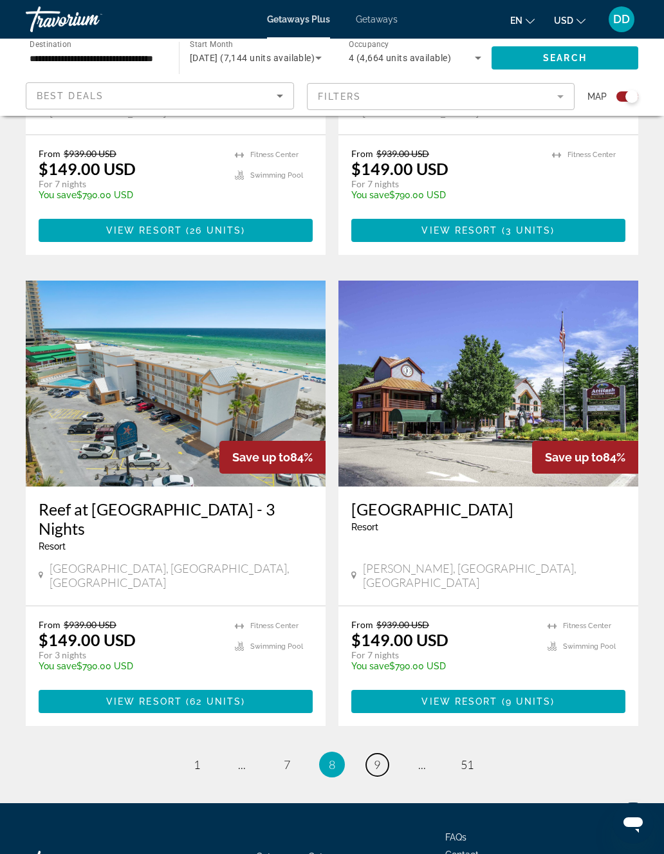
click at [382, 753] on link "page 9" at bounding box center [377, 764] width 23 height 23
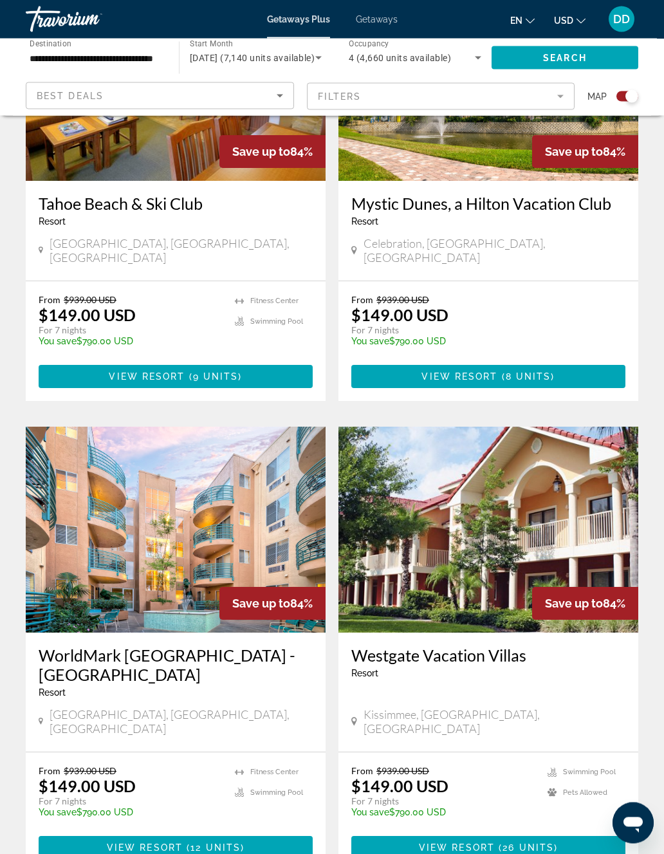
scroll to position [2459, 0]
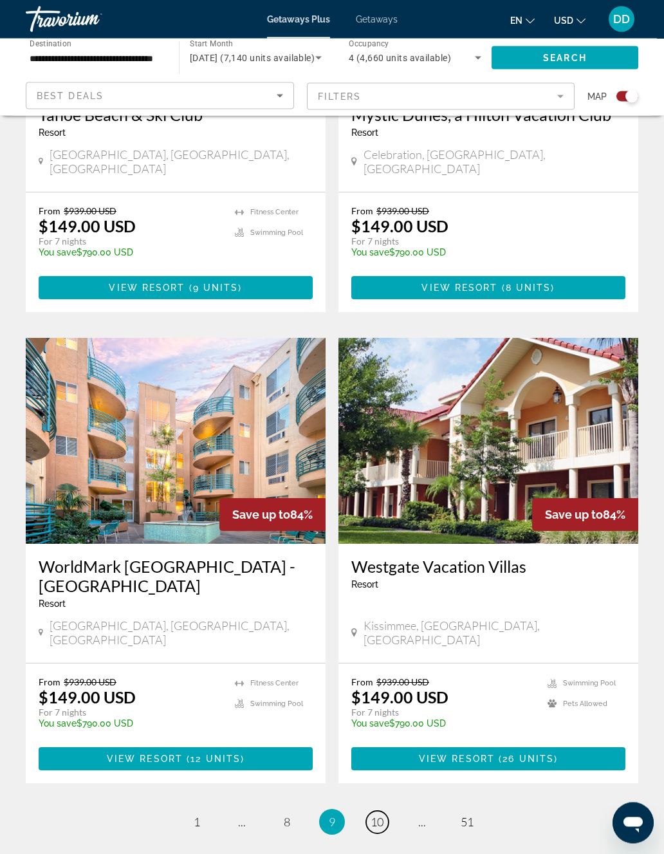
click at [377, 815] on span "10" at bounding box center [377, 822] width 13 height 14
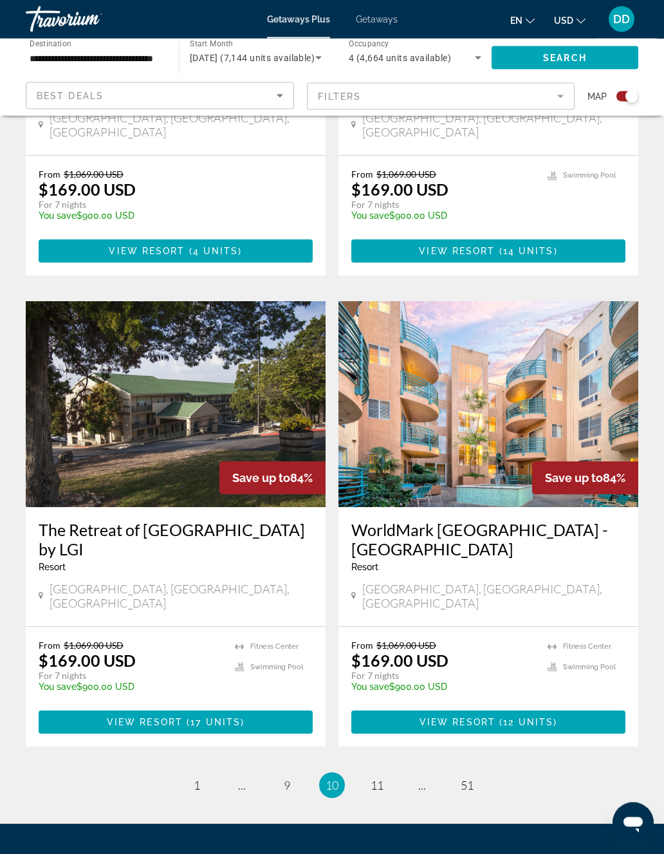
scroll to position [2537, 0]
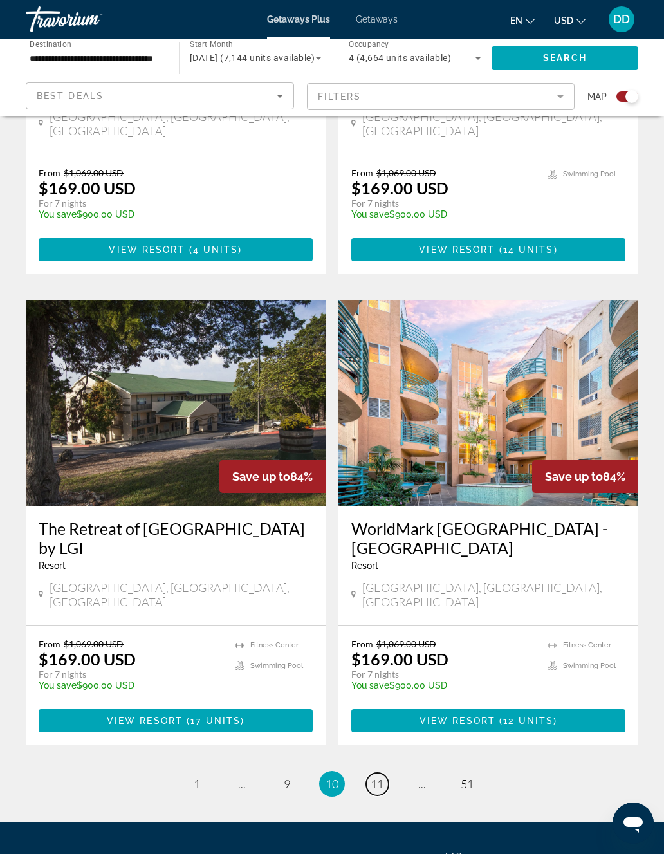
click at [384, 773] on link "page 11" at bounding box center [377, 784] width 23 height 23
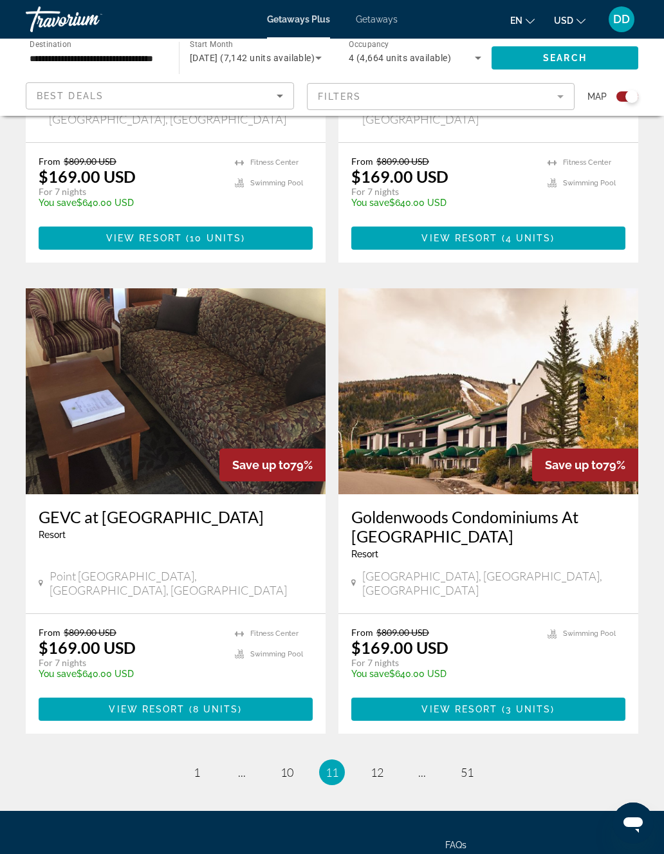
scroll to position [2595, 0]
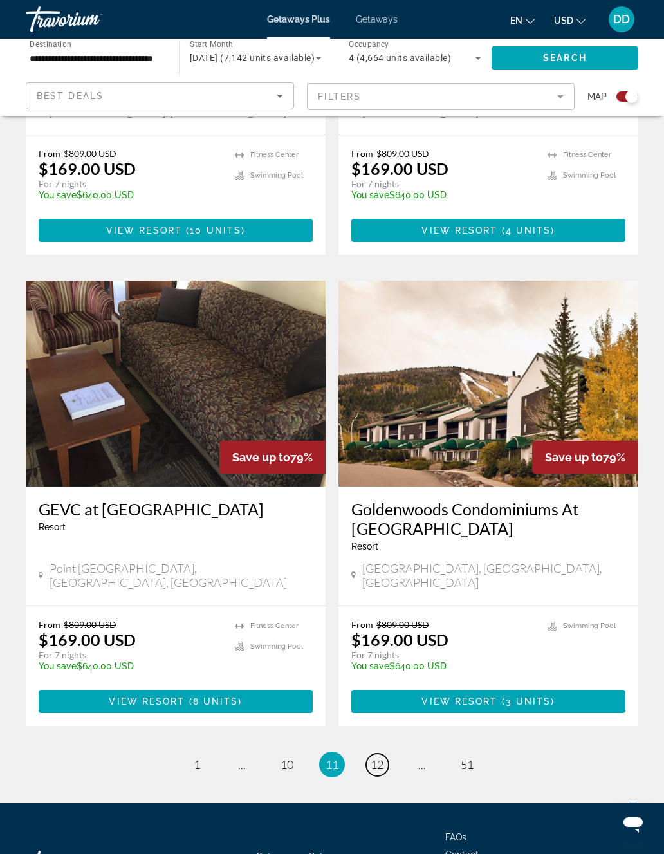
click at [379, 757] on span "12" at bounding box center [377, 764] width 13 height 14
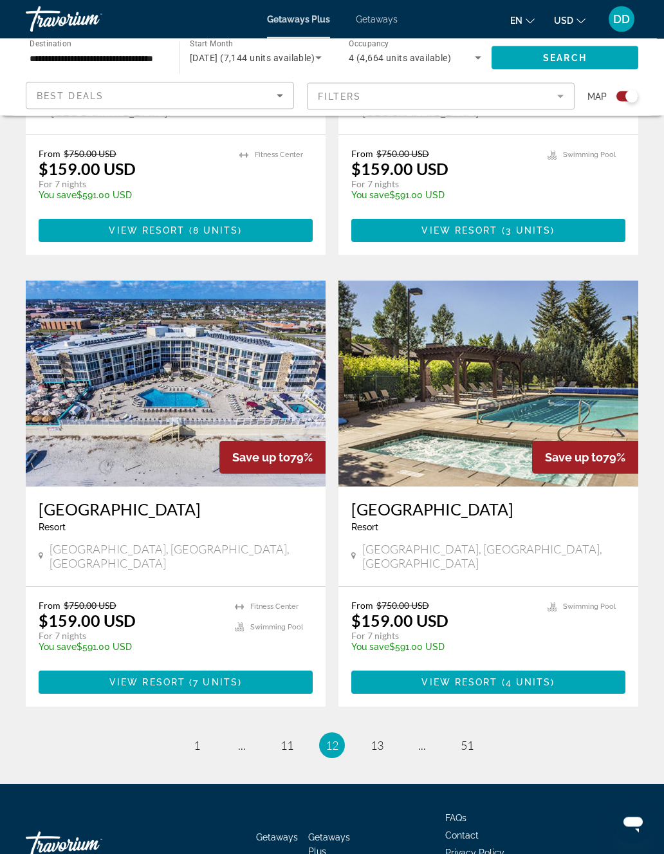
scroll to position [2615, 0]
click at [90, 666] on span "Main content" at bounding box center [176, 681] width 274 height 31
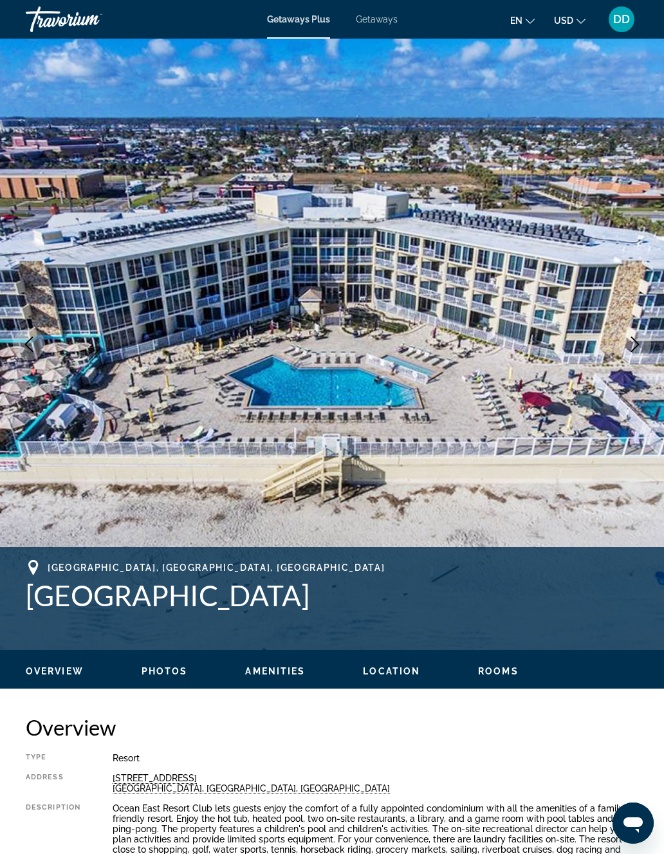
click at [629, 349] on icon "Next image" at bounding box center [634, 343] width 15 height 15
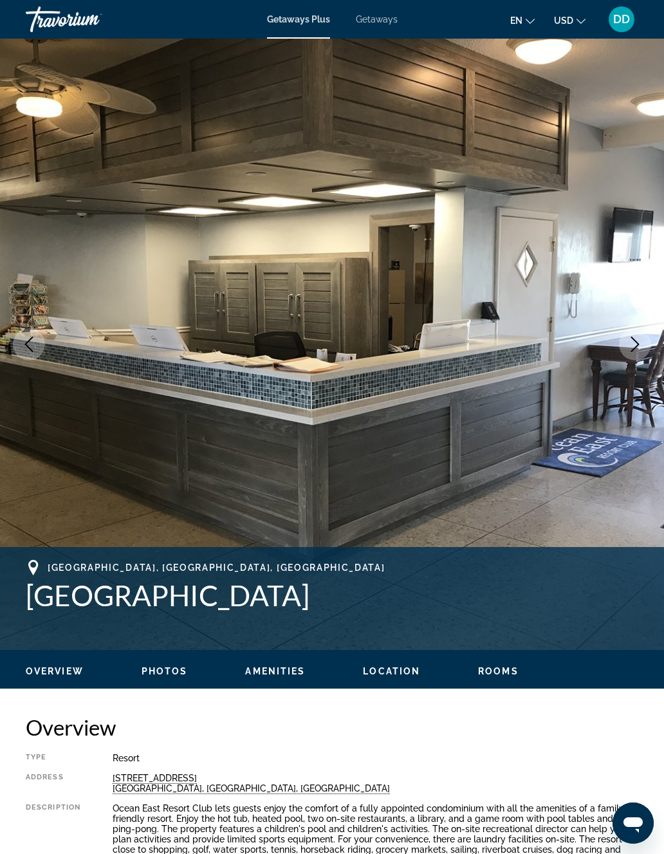
click at [634, 344] on icon "Next image" at bounding box center [634, 343] width 15 height 15
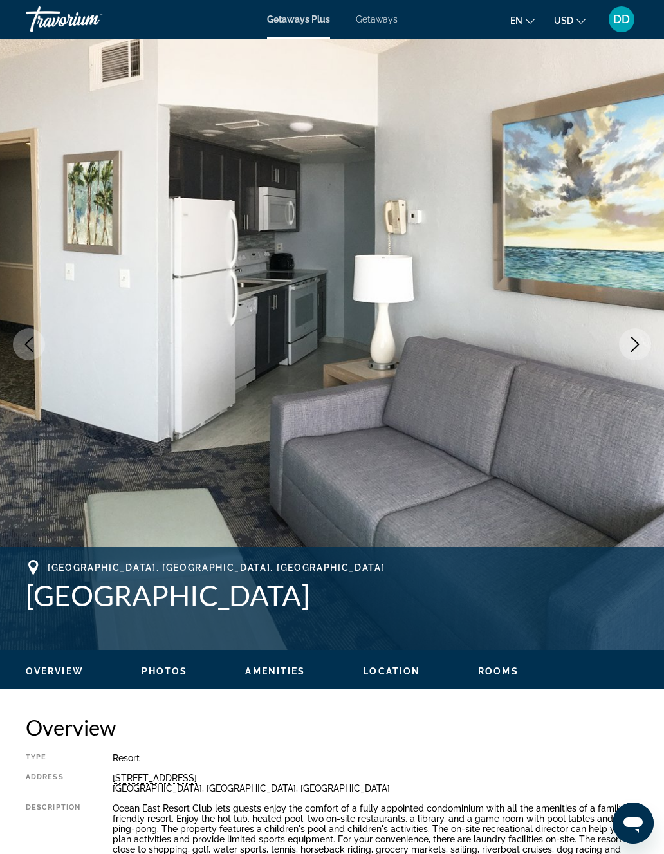
click at [639, 344] on icon "Next image" at bounding box center [634, 343] width 15 height 15
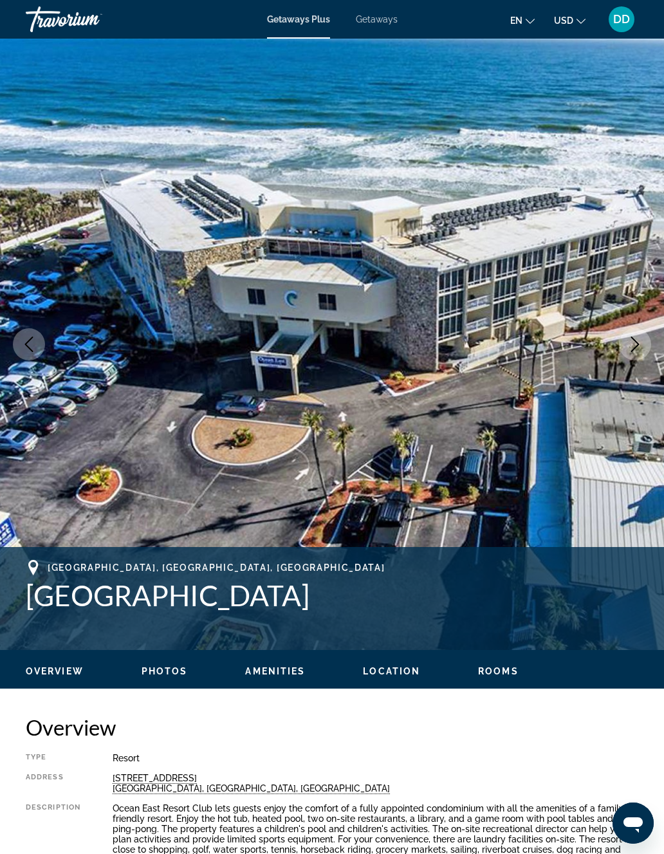
click at [643, 344] on button "Next image" at bounding box center [635, 344] width 32 height 32
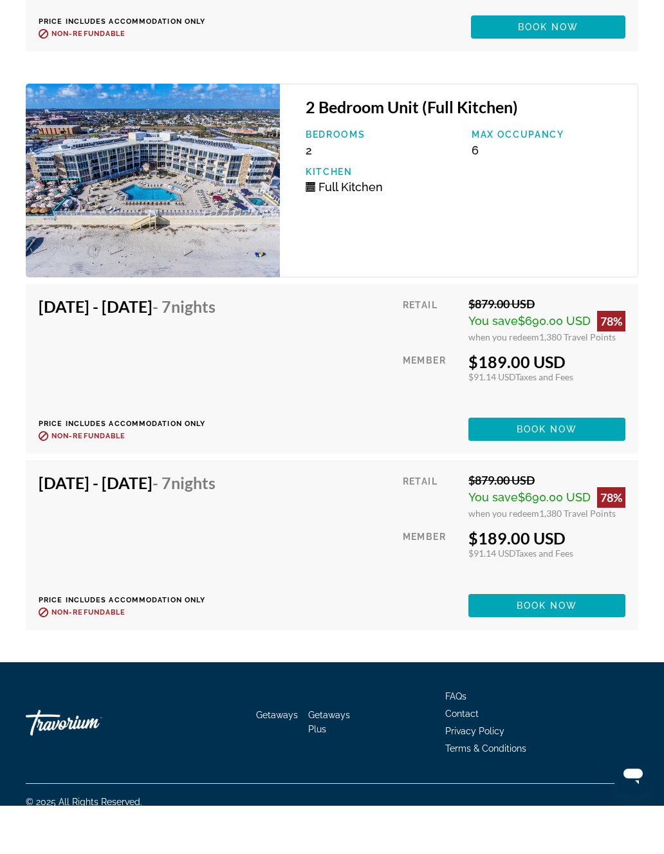
scroll to position [3503, 0]
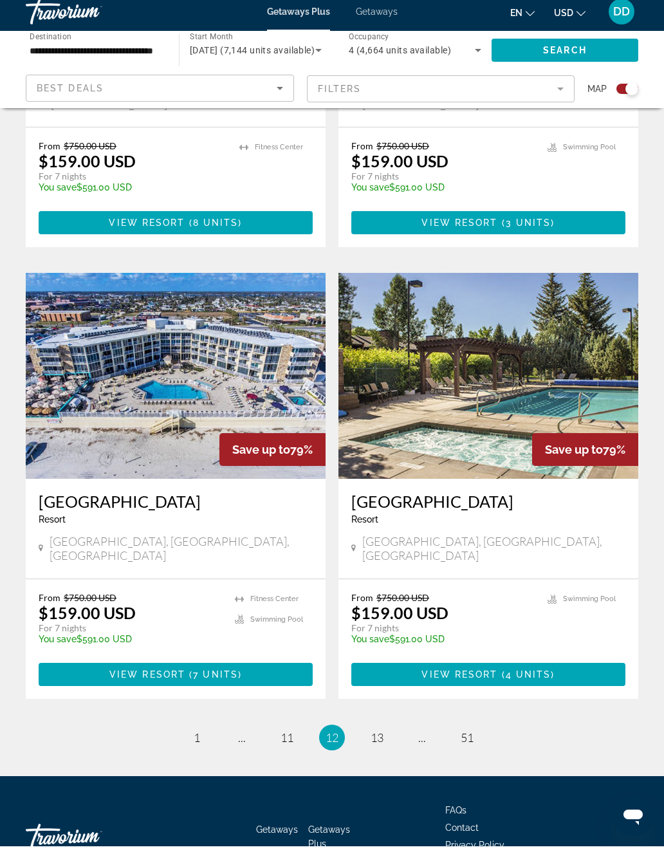
scroll to position [2618, 0]
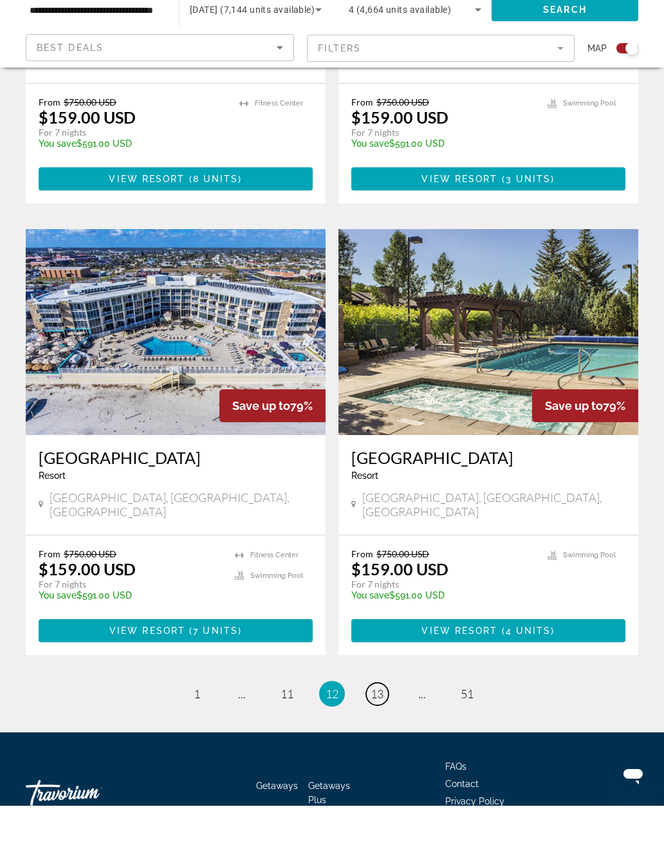
click at [379, 735] on span "13" at bounding box center [377, 742] width 13 height 14
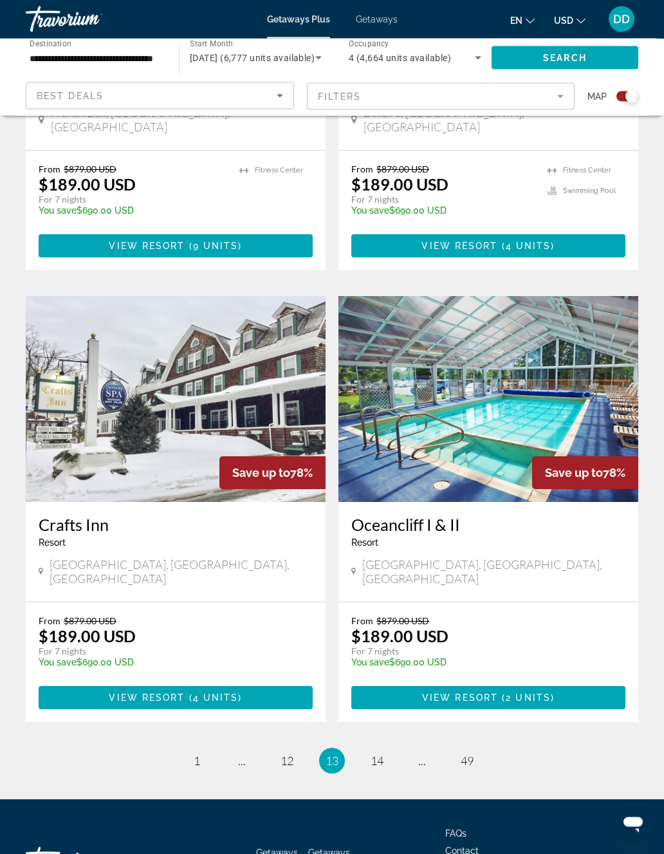
scroll to position [2542, 0]
click at [384, 749] on link "page 14" at bounding box center [377, 760] width 23 height 23
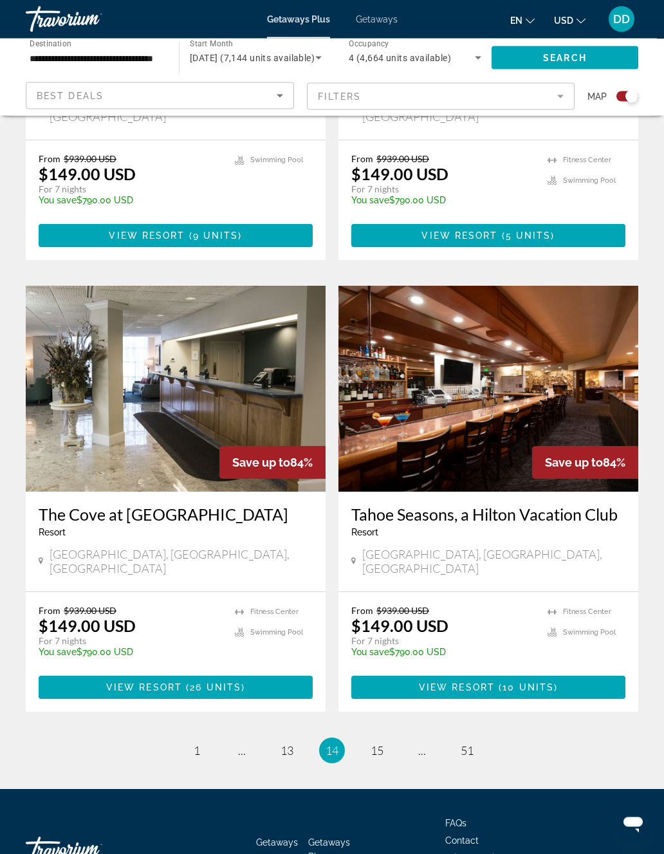
scroll to position [2572, 0]
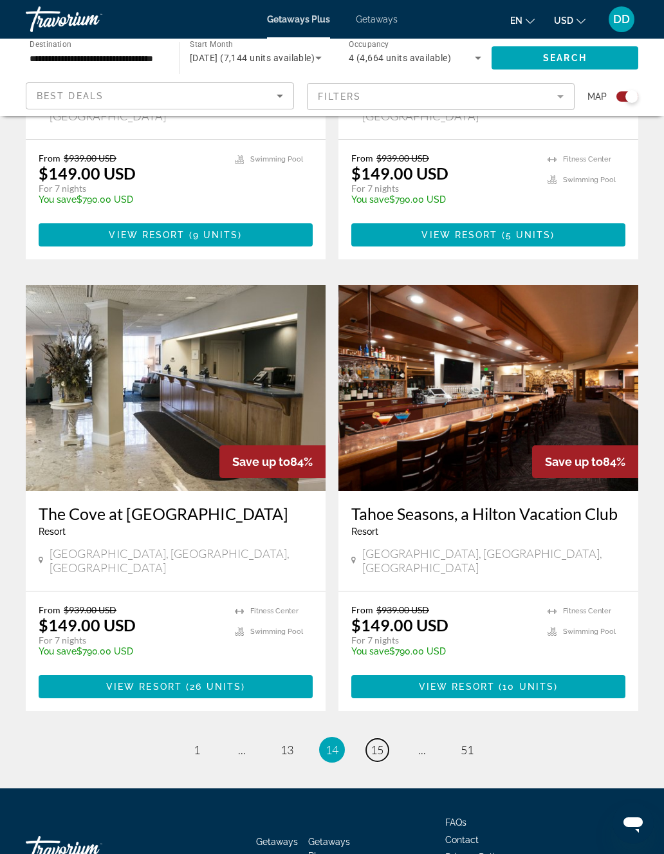
click at [372, 742] on span "15" at bounding box center [377, 749] width 13 height 14
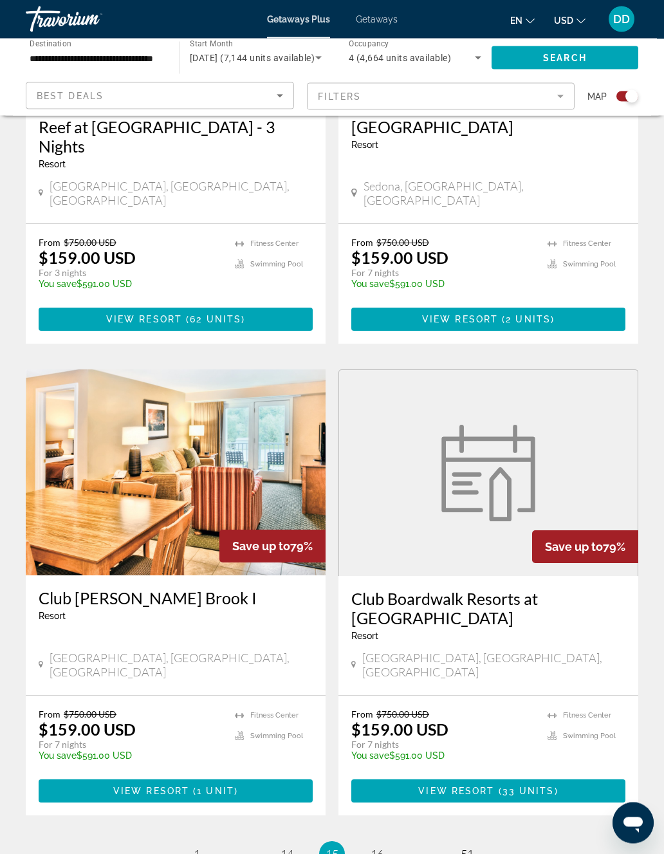
scroll to position [2576, 0]
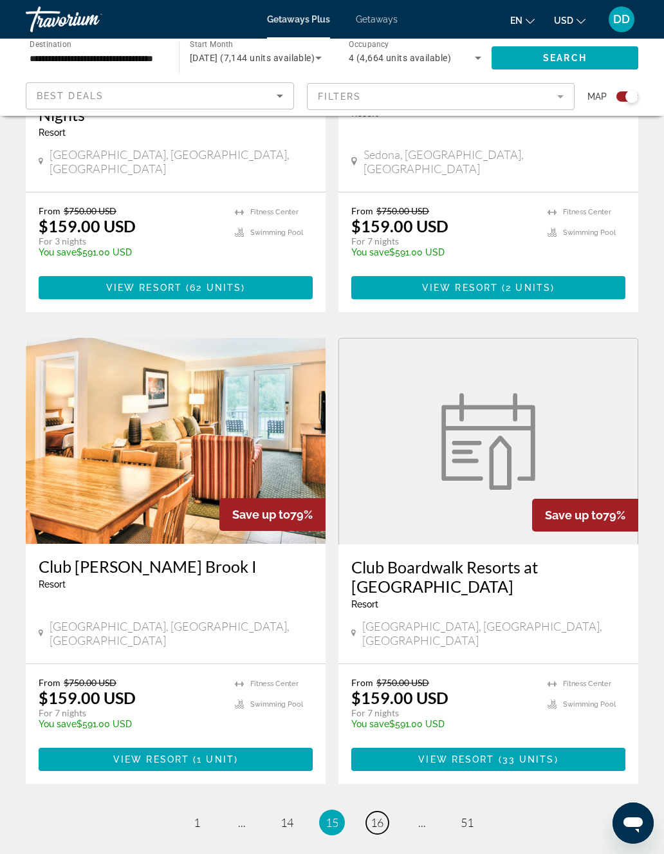
click at [378, 815] on span "16" at bounding box center [377, 822] width 13 height 14
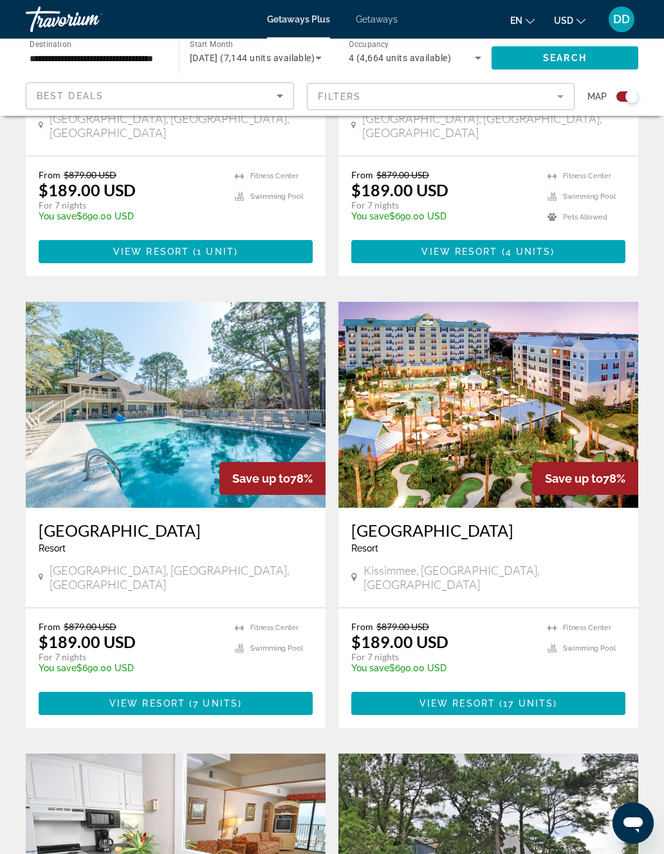
scroll to position [1651, 0]
click at [532, 699] on span "17 units" at bounding box center [528, 704] width 50 height 10
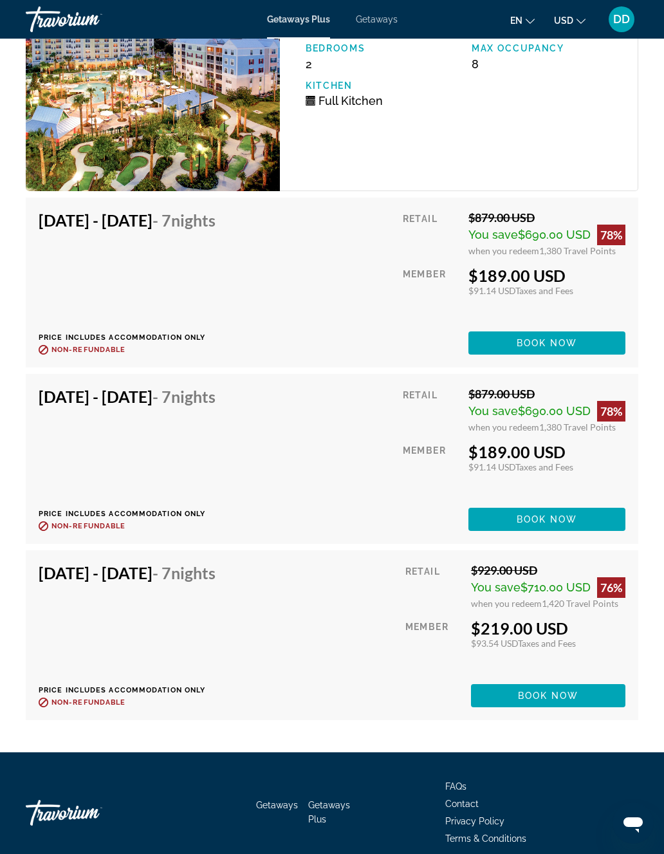
scroll to position [4027, 0]
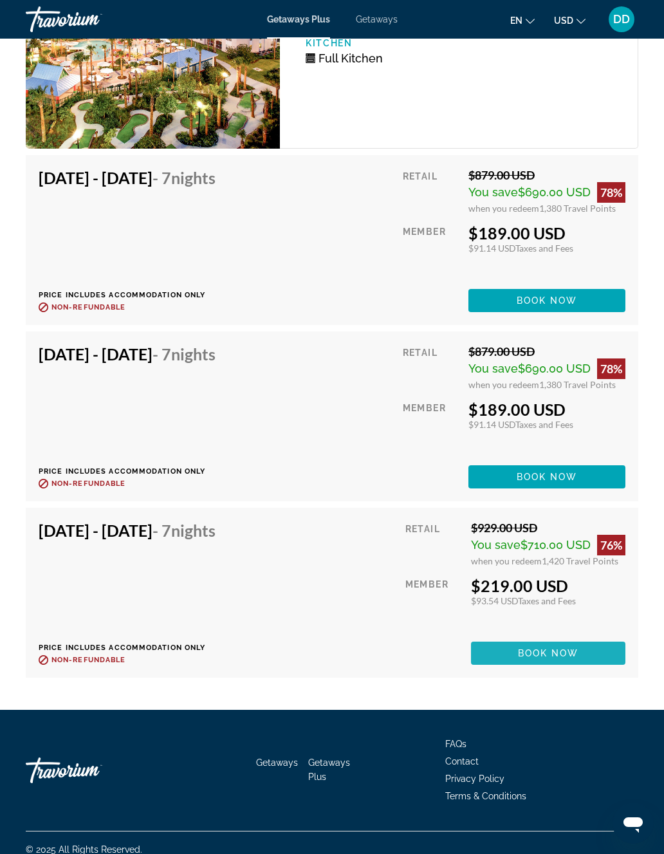
click at [575, 648] on span "Book now" at bounding box center [548, 653] width 61 height 10
